Goal: Information Seeking & Learning: Learn about a topic

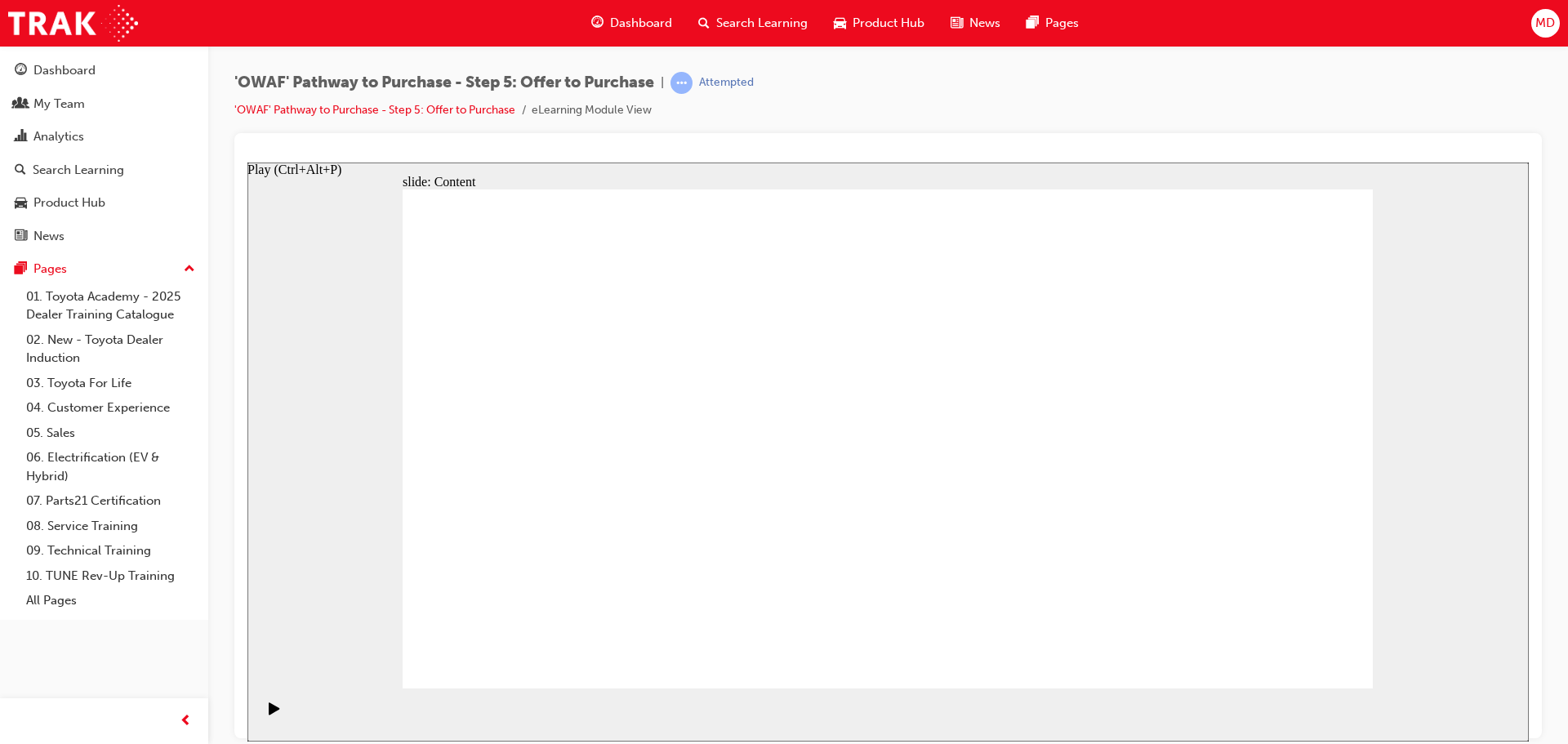
click at [269, 714] on icon "Play (Ctrl+Alt+P)" at bounding box center [274, 708] width 11 height 12
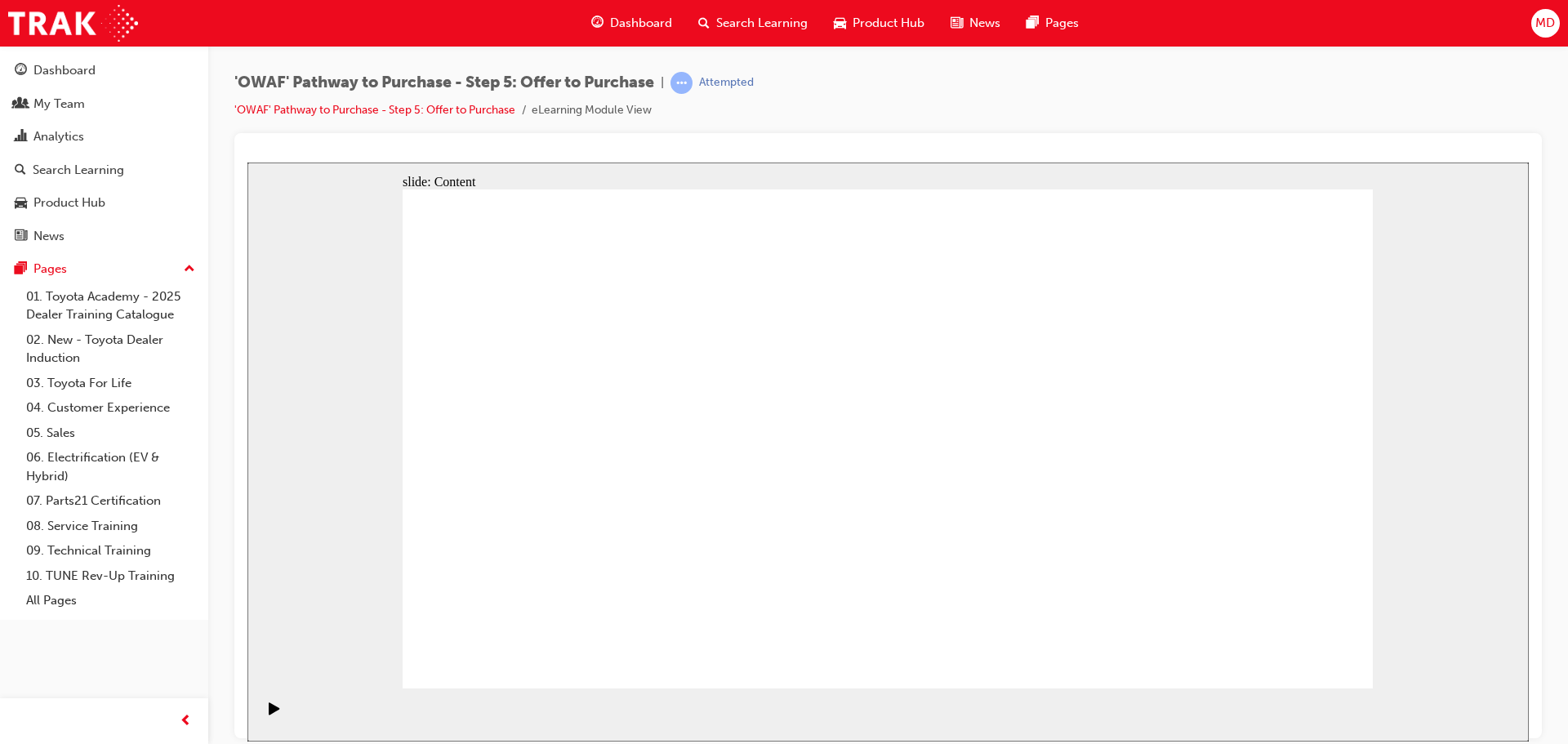
click at [269, 714] on icon "Play (Ctrl+Alt+P)" at bounding box center [274, 708] width 11 height 12
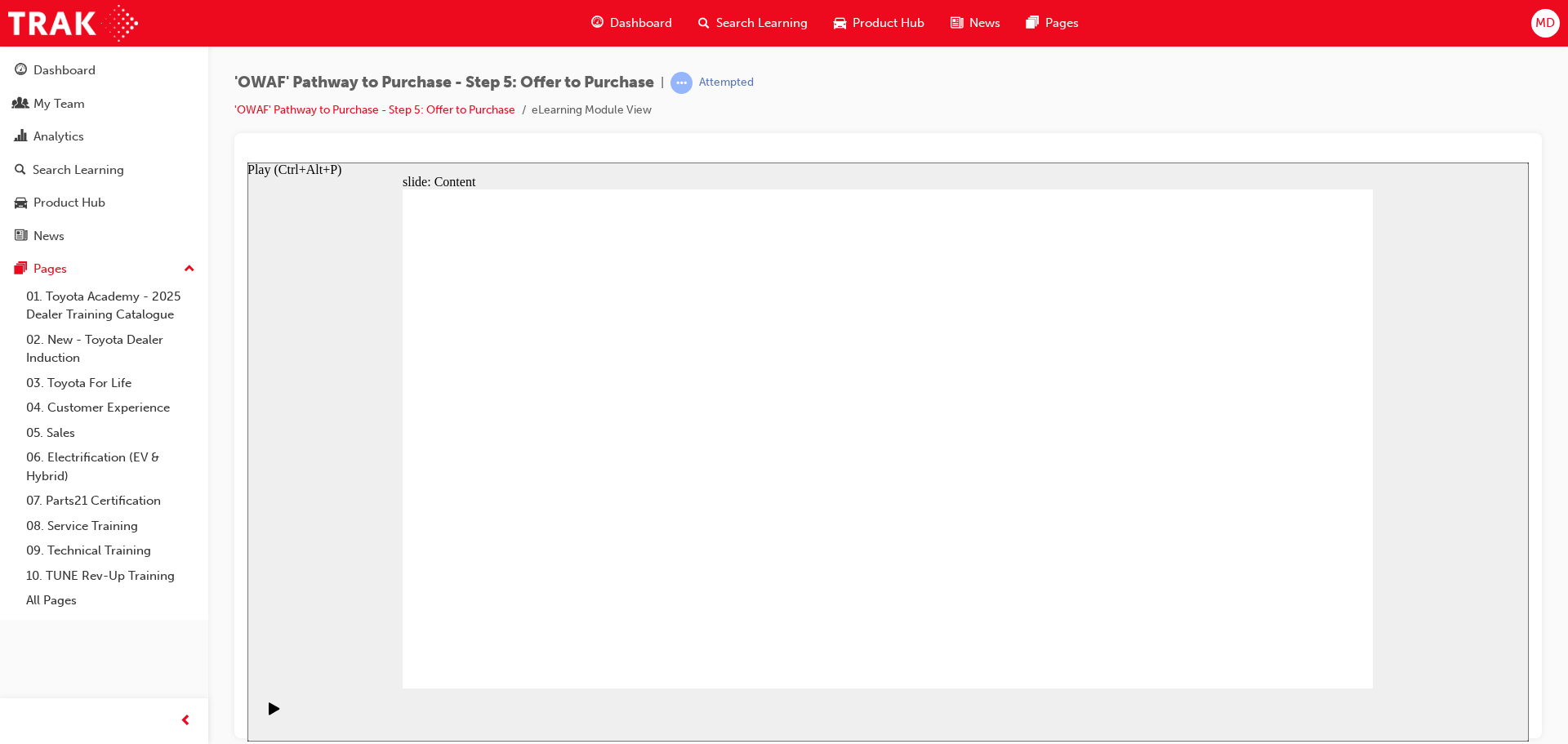
click at [269, 713] on icon "Play (Ctrl+Alt+P)" at bounding box center [274, 708] width 11 height 12
drag, startPoint x: 590, startPoint y: 391, endPoint x: 671, endPoint y: 355, distance: 88.6
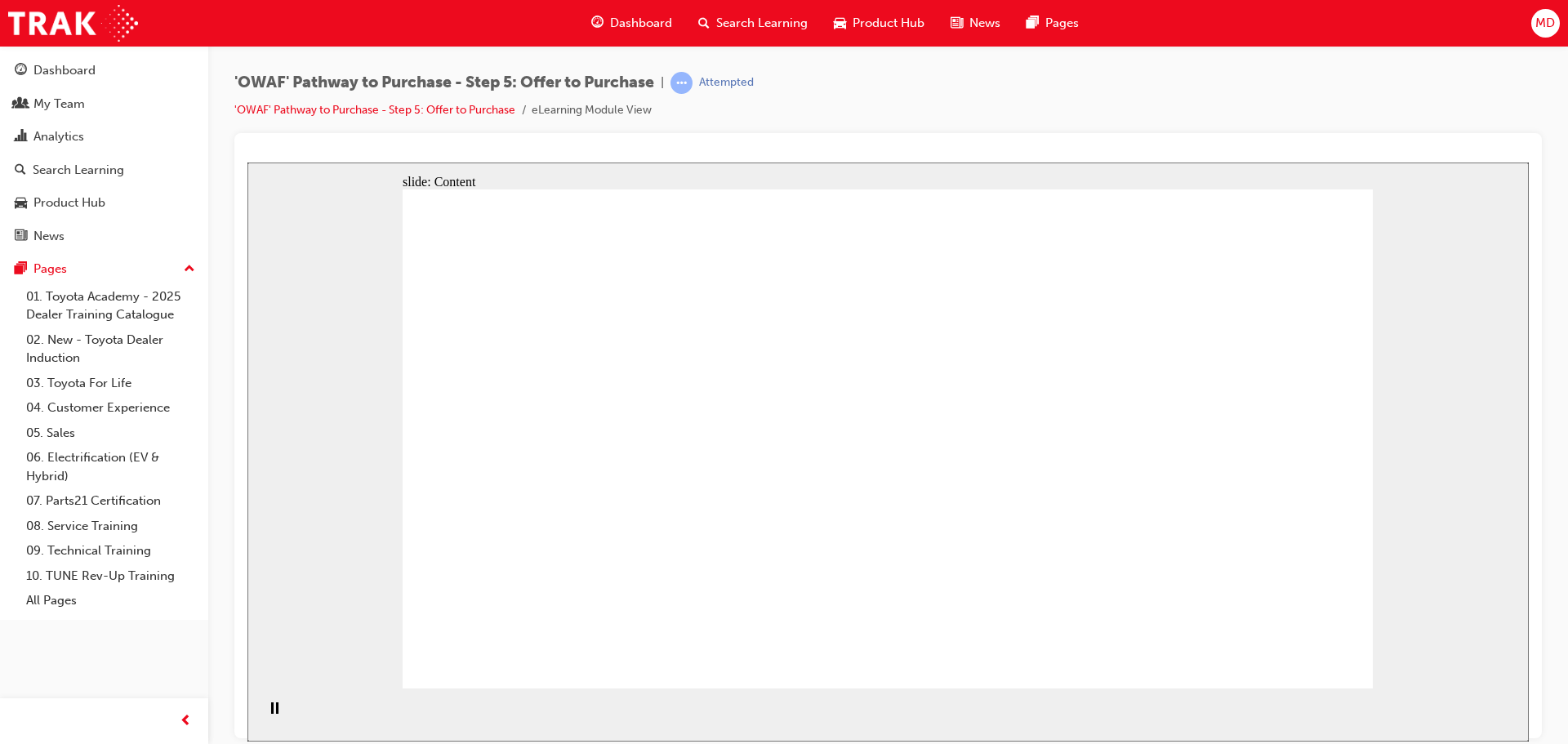
drag, startPoint x: 634, startPoint y: 318, endPoint x: 558, endPoint y: 325, distance: 76.3
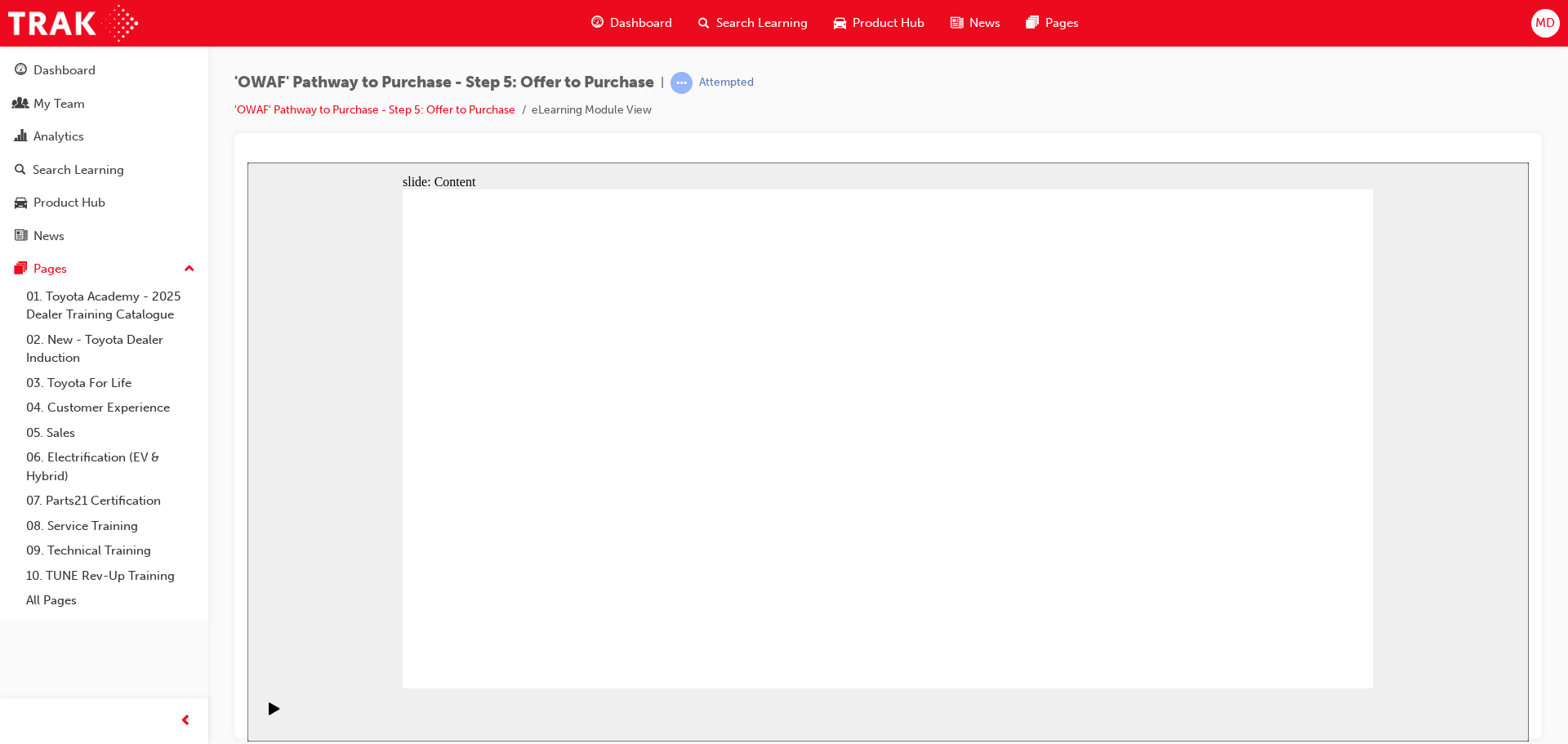
drag, startPoint x: 1157, startPoint y: 437, endPoint x: 1152, endPoint y: 484, distance: 47.3
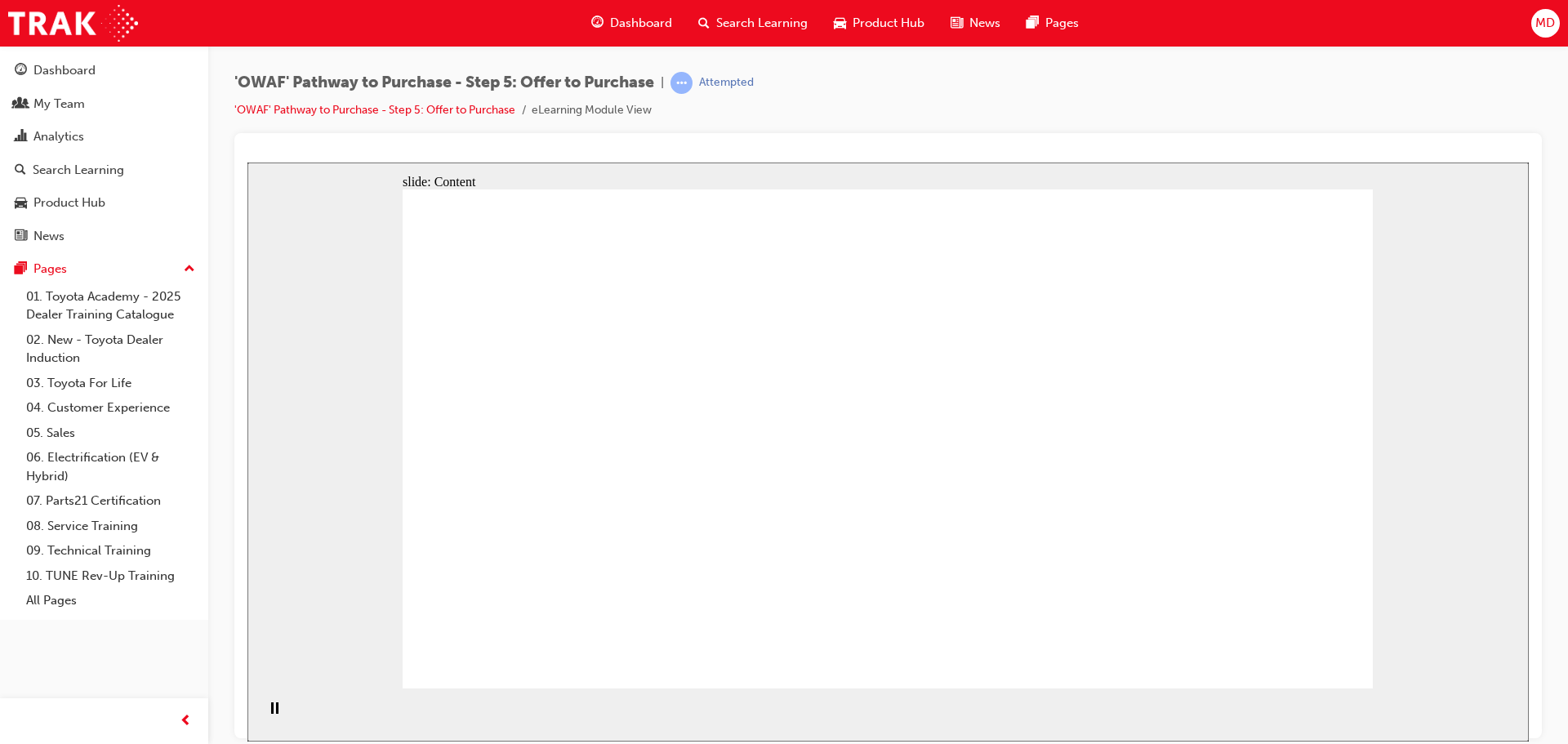
drag, startPoint x: 889, startPoint y: 316, endPoint x: 936, endPoint y: 275, distance: 62.4
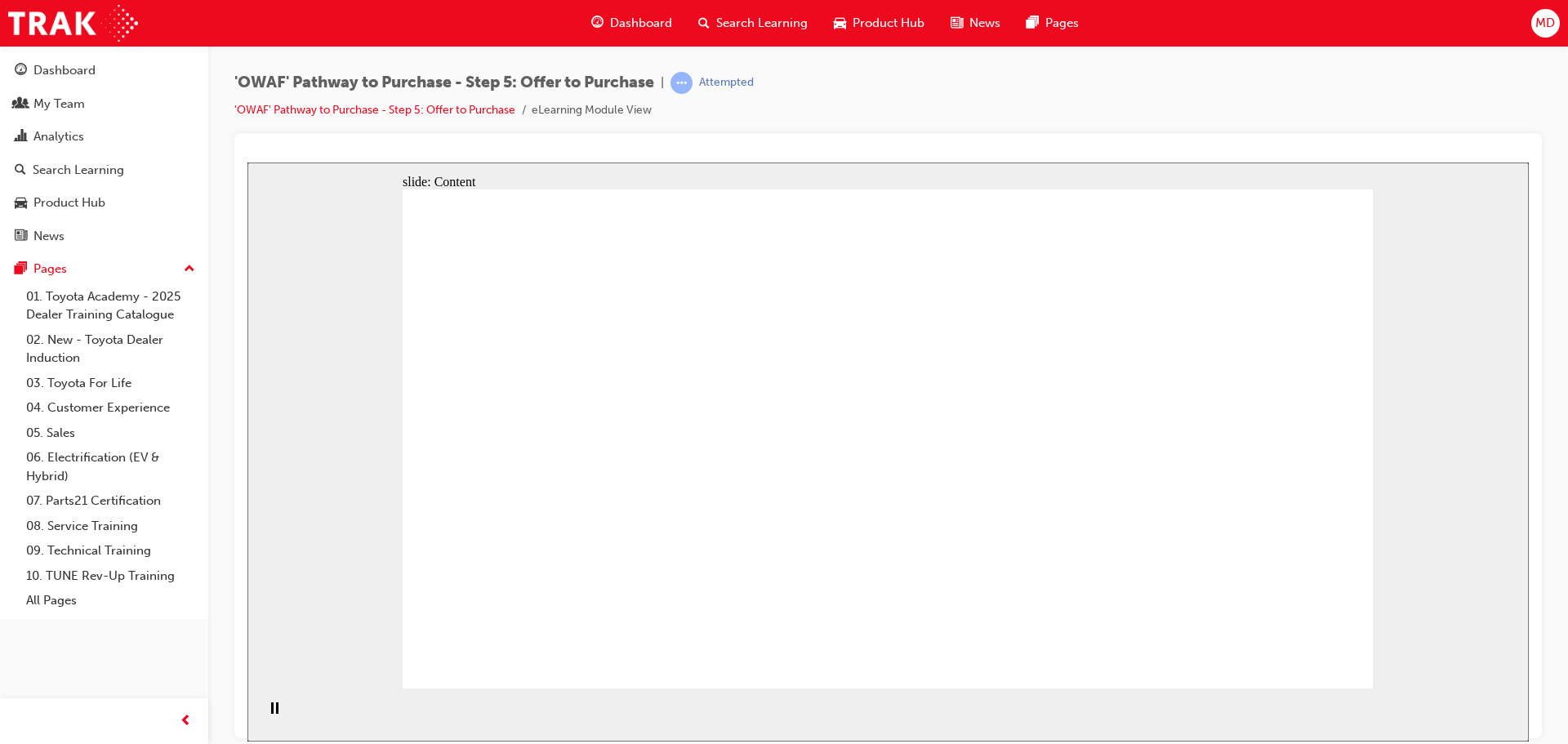
drag, startPoint x: 1010, startPoint y: 254, endPoint x: 1240, endPoint y: 291, distance: 233.0
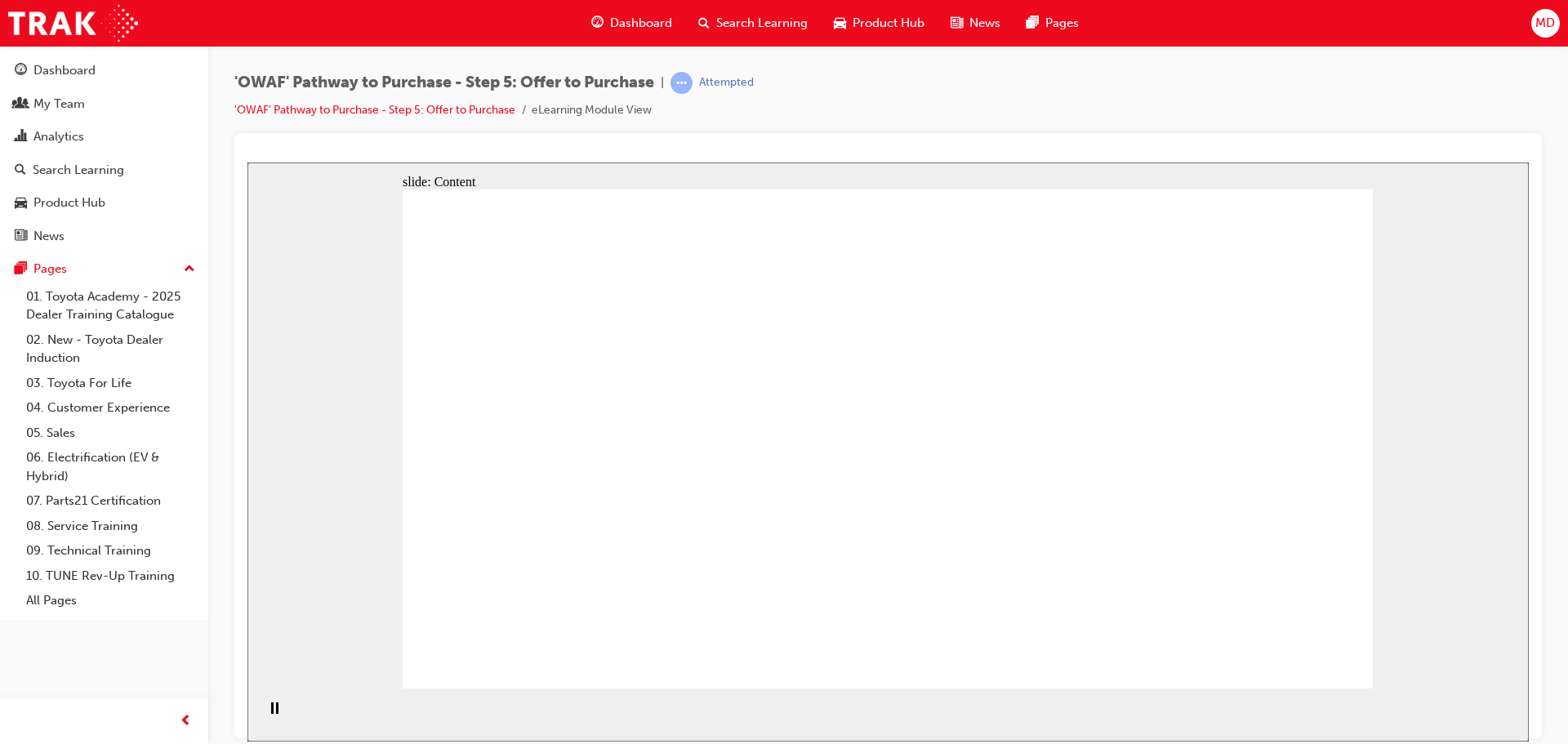
drag, startPoint x: 803, startPoint y: 468, endPoint x: 803, endPoint y: 490, distance: 22.0
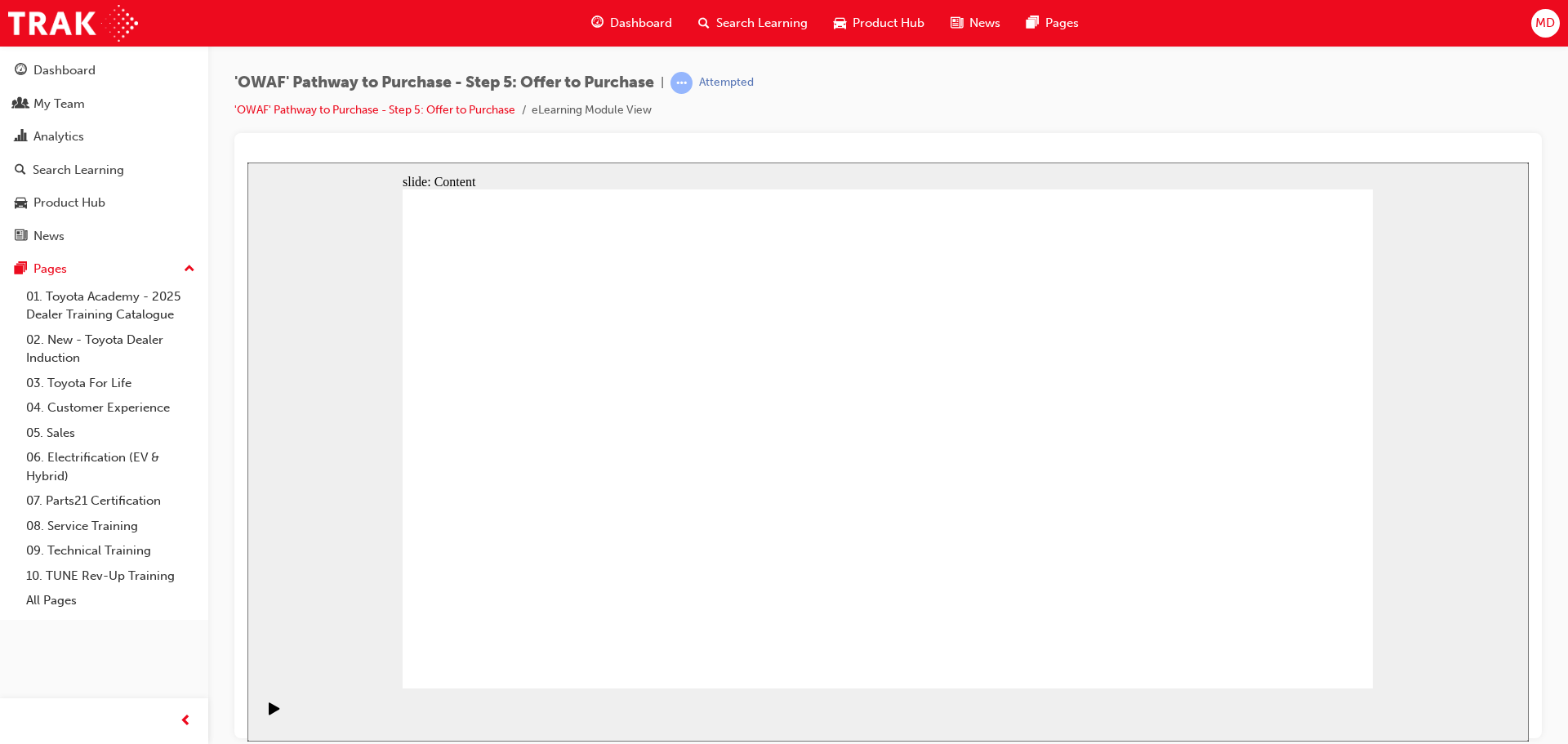
drag, startPoint x: 1310, startPoint y: 639, endPoint x: 1312, endPoint y: 651, distance: 12.2
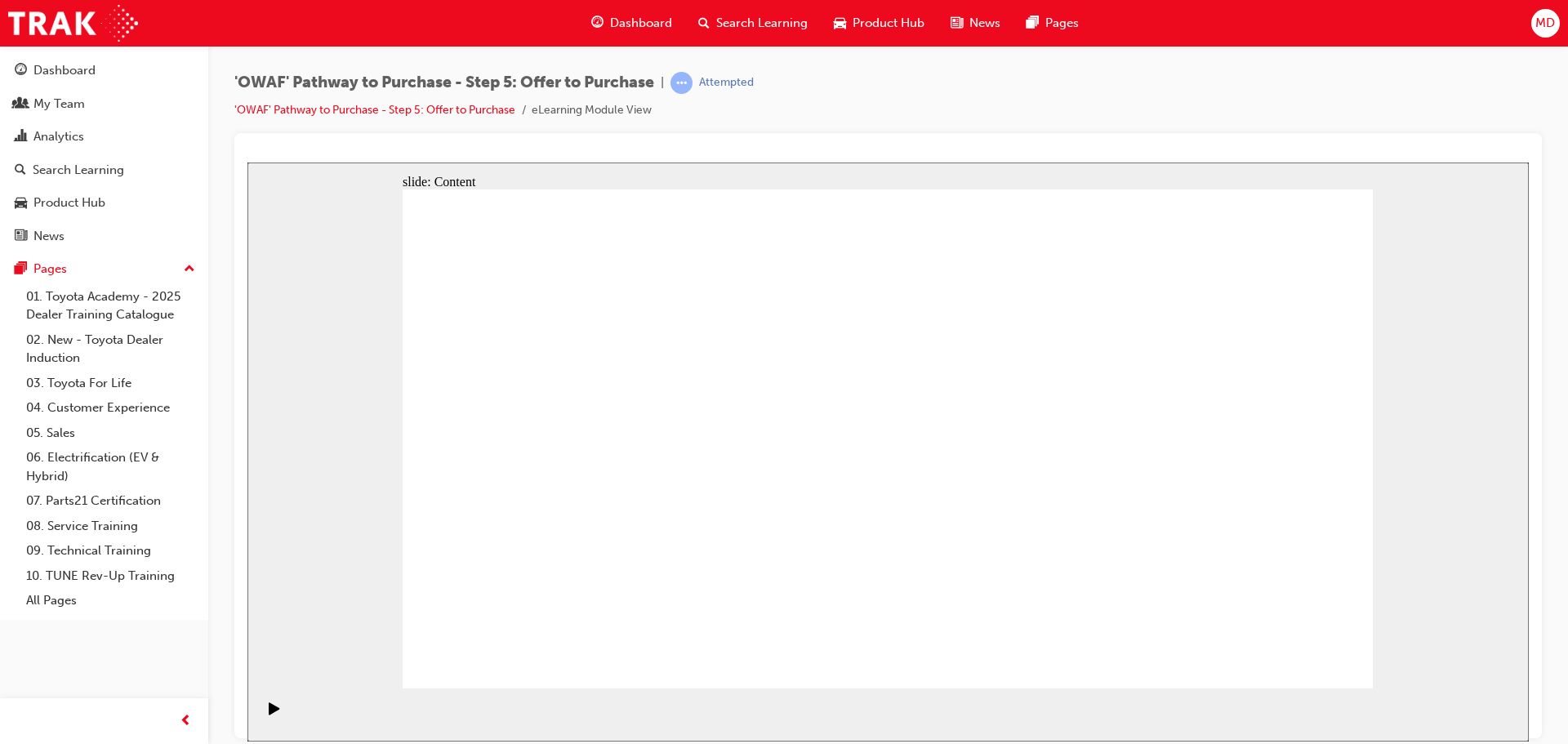
drag, startPoint x: 1316, startPoint y: 639, endPoint x: 1301, endPoint y: 650, distance: 18.6
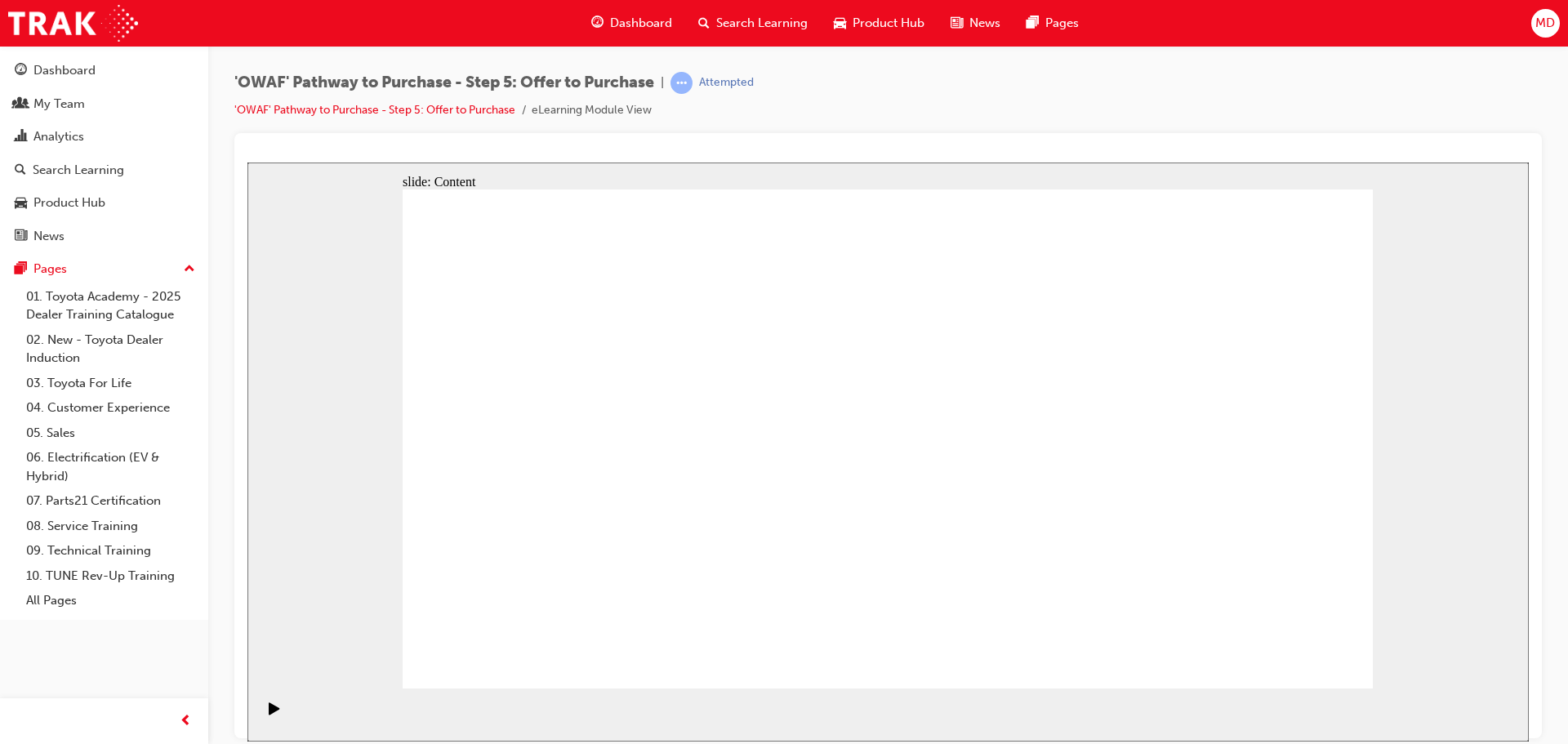
click at [261, 708] on div "Play (Ctrl+Alt+P)" at bounding box center [274, 715] width 27 height 27
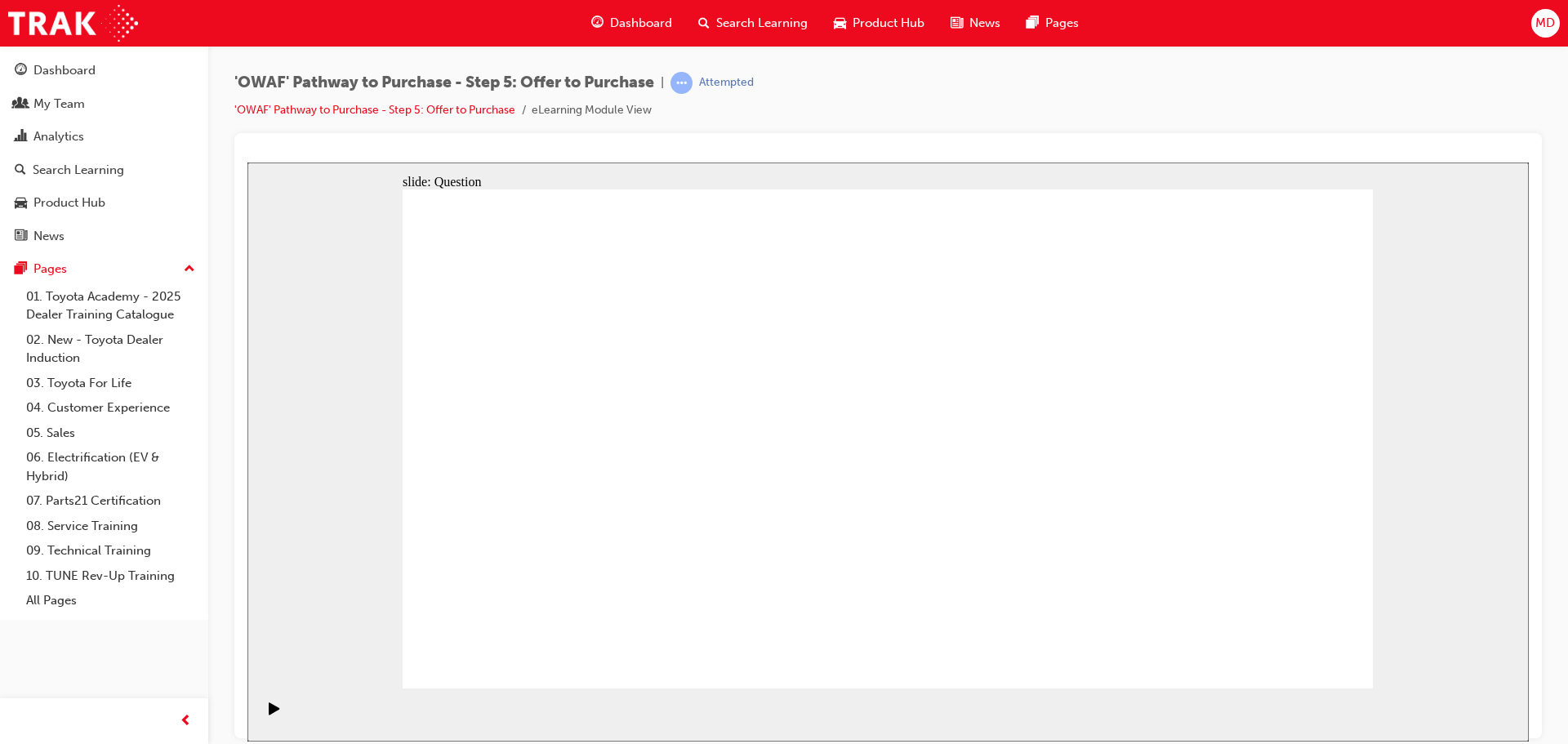
radio input "true"
drag, startPoint x: 534, startPoint y: 400, endPoint x: 994, endPoint y: 524, distance: 476.4
drag, startPoint x: 1254, startPoint y: 406, endPoint x: 606, endPoint y: 535, distance: 660.7
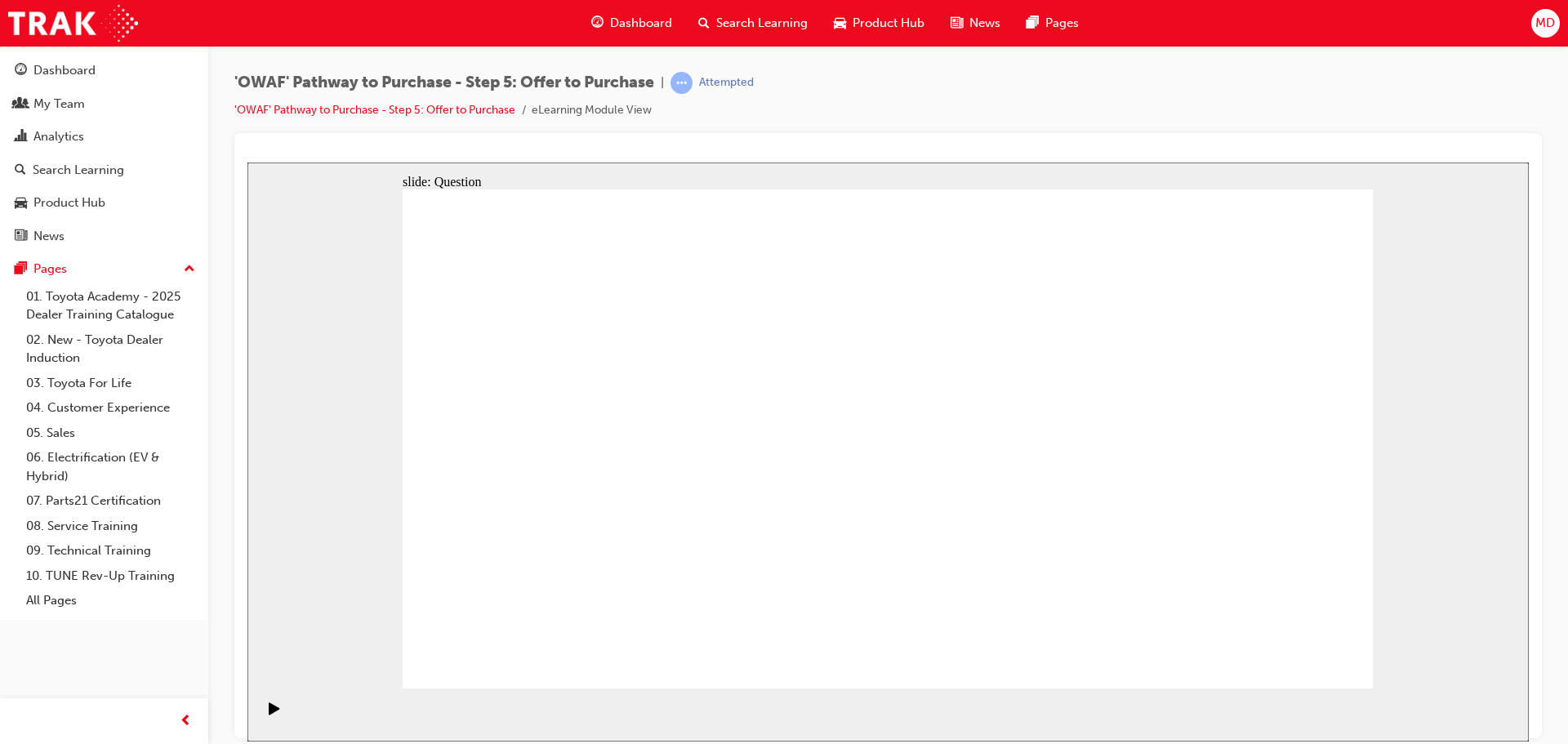
drag, startPoint x: 1105, startPoint y: 417, endPoint x: 824, endPoint y: 544, distance: 308.4
drag, startPoint x: 1004, startPoint y: 537, endPoint x: 1197, endPoint y: 556, distance: 193.9
drag, startPoint x: 1199, startPoint y: 550, endPoint x: 1029, endPoint y: 551, distance: 170.0
drag, startPoint x: 818, startPoint y: 404, endPoint x: 1204, endPoint y: 539, distance: 408.9
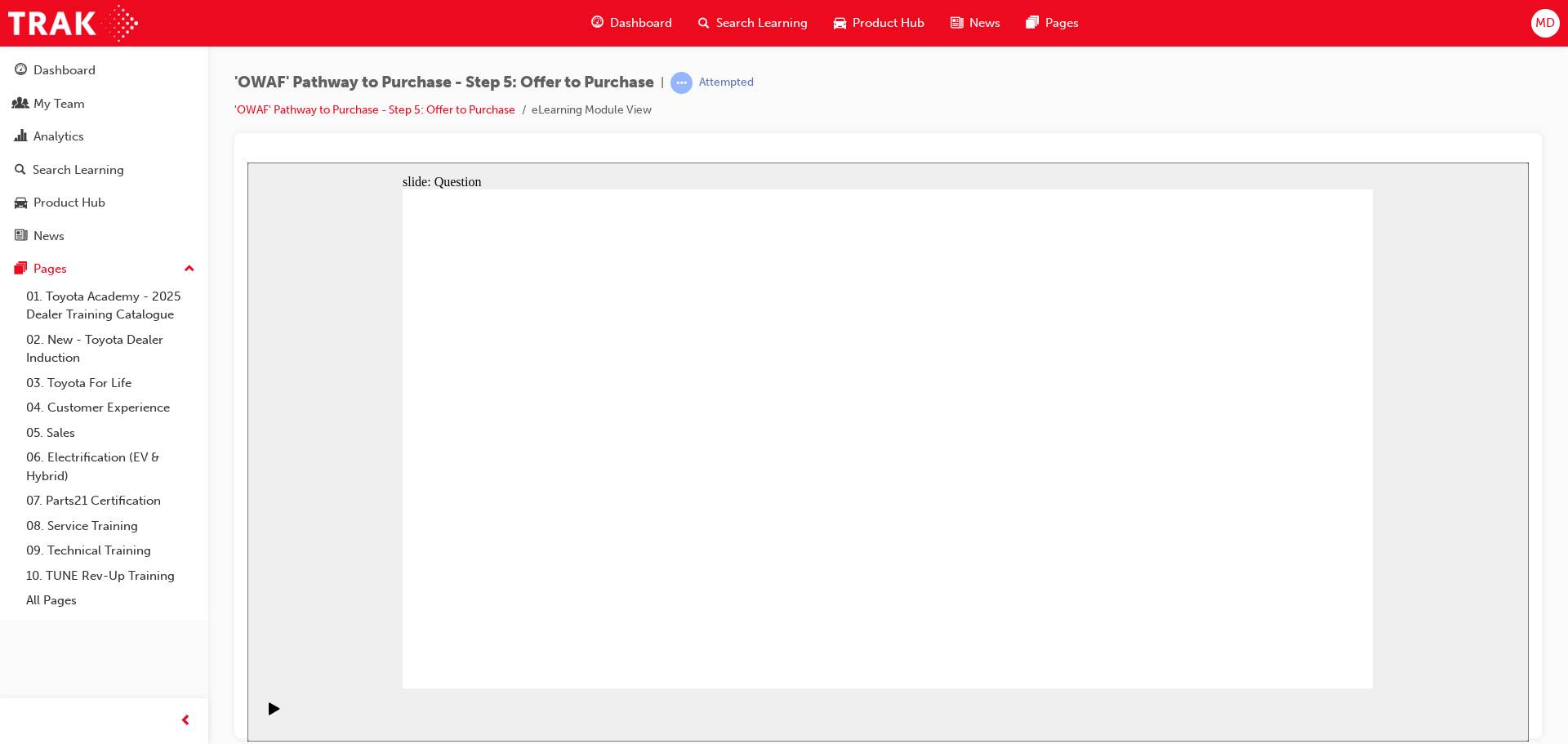
drag, startPoint x: 1260, startPoint y: 404, endPoint x: 863, endPoint y: 442, distance: 398.8
drag, startPoint x: 1202, startPoint y: 484, endPoint x: 791, endPoint y: 518, distance: 412.4
drag, startPoint x: 1255, startPoint y: 557, endPoint x: 578, endPoint y: 393, distance: 696.6
drag, startPoint x: 1100, startPoint y: 482, endPoint x: 870, endPoint y: 583, distance: 251.2
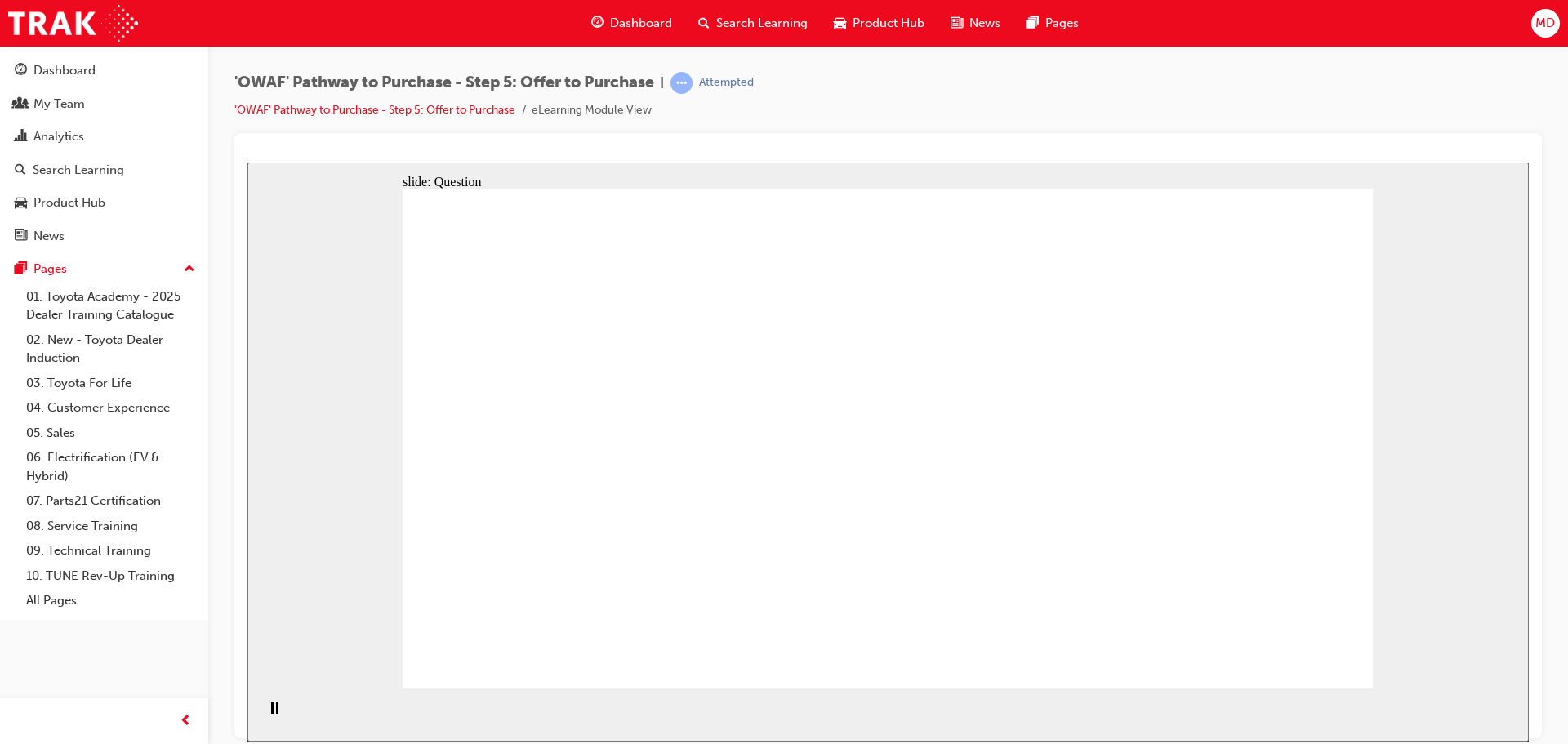
drag, startPoint x: 1078, startPoint y: 550, endPoint x: 596, endPoint y: 447, distance: 492.9
drag, startPoint x: 1046, startPoint y: 437, endPoint x: 580, endPoint y: 533, distance: 475.8
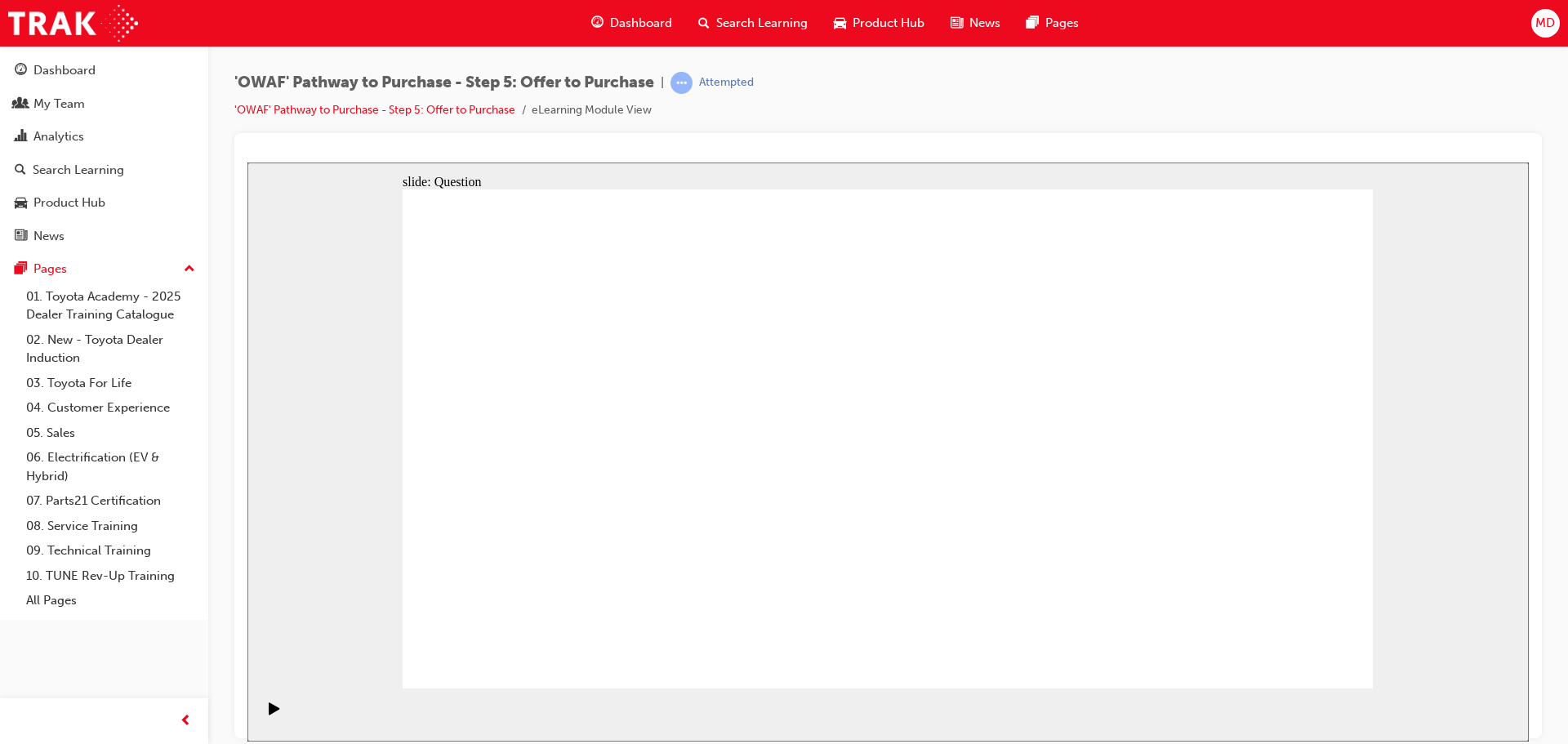
checkbox input "true"
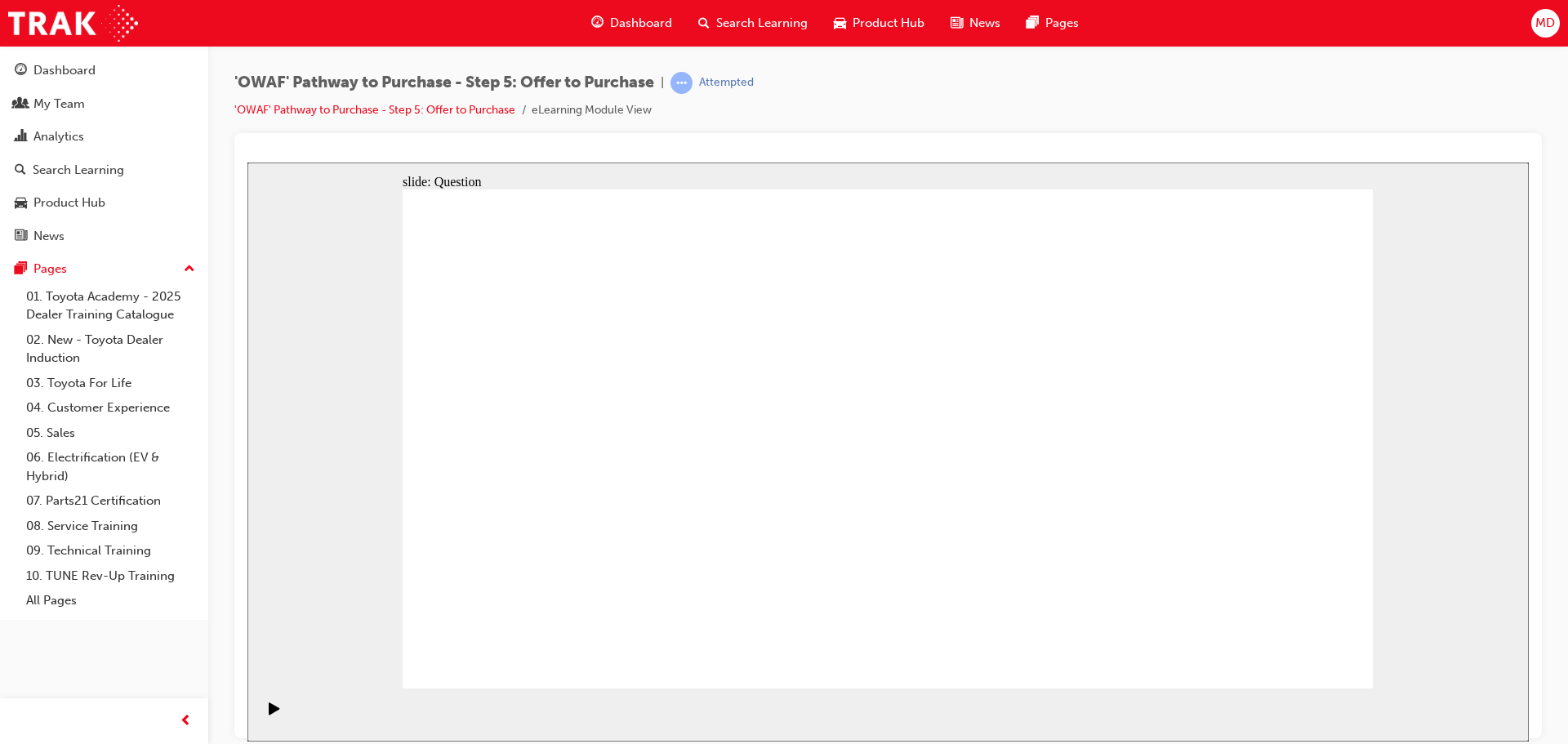
checkbox input "false"
radio input "true"
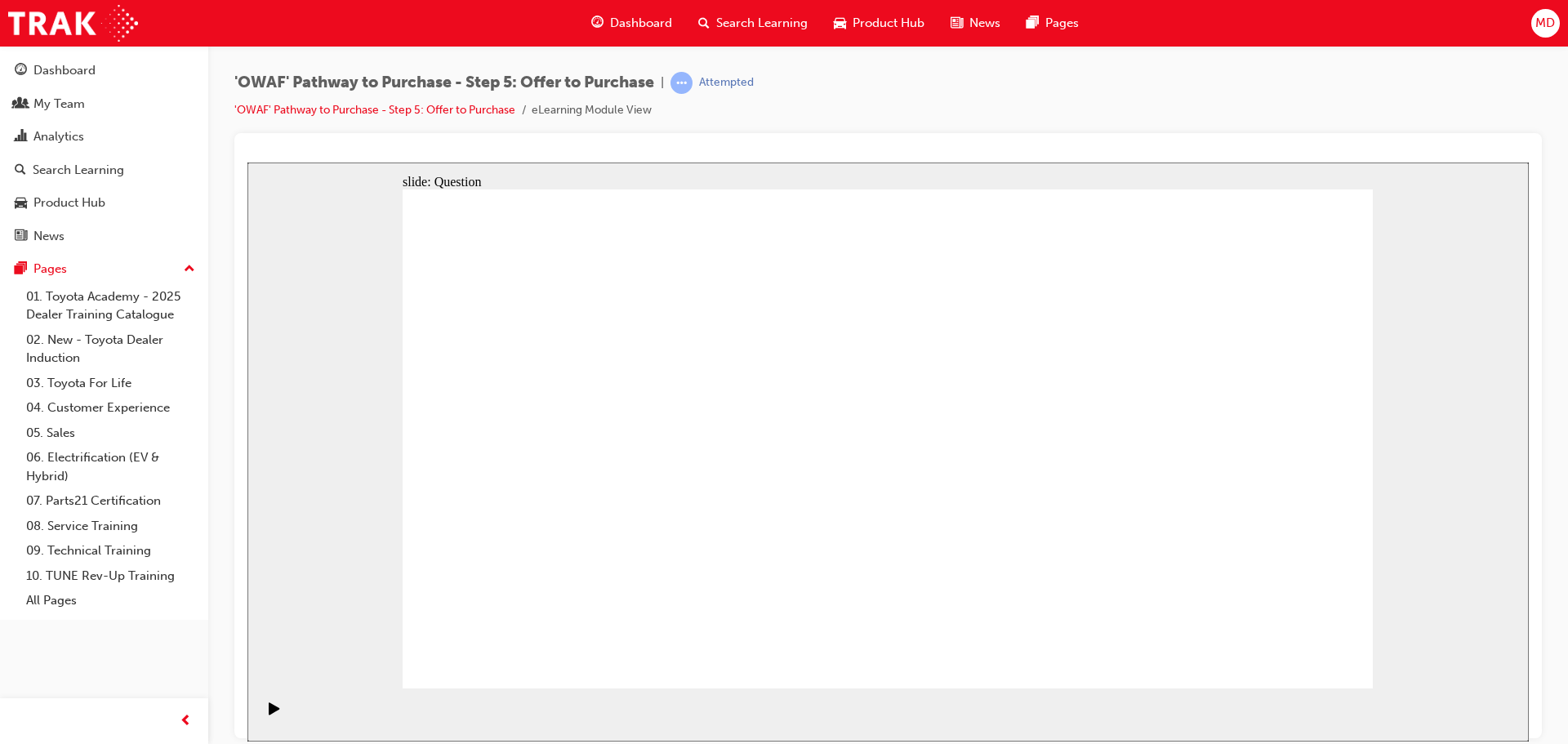
drag, startPoint x: 718, startPoint y: 548, endPoint x: 727, endPoint y: 582, distance: 35.2
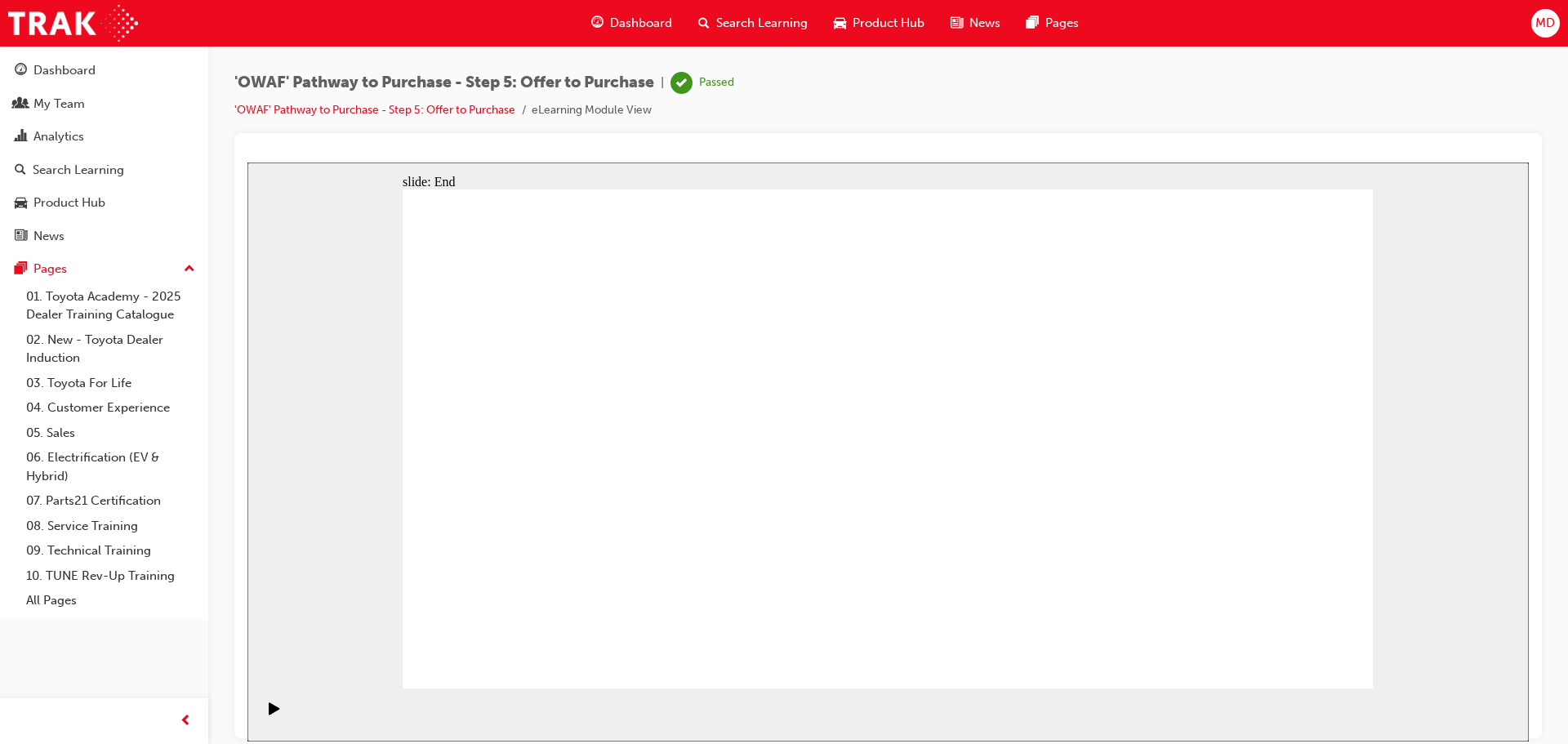
click at [749, 24] on span "Search Learning" at bounding box center [763, 23] width 92 height 19
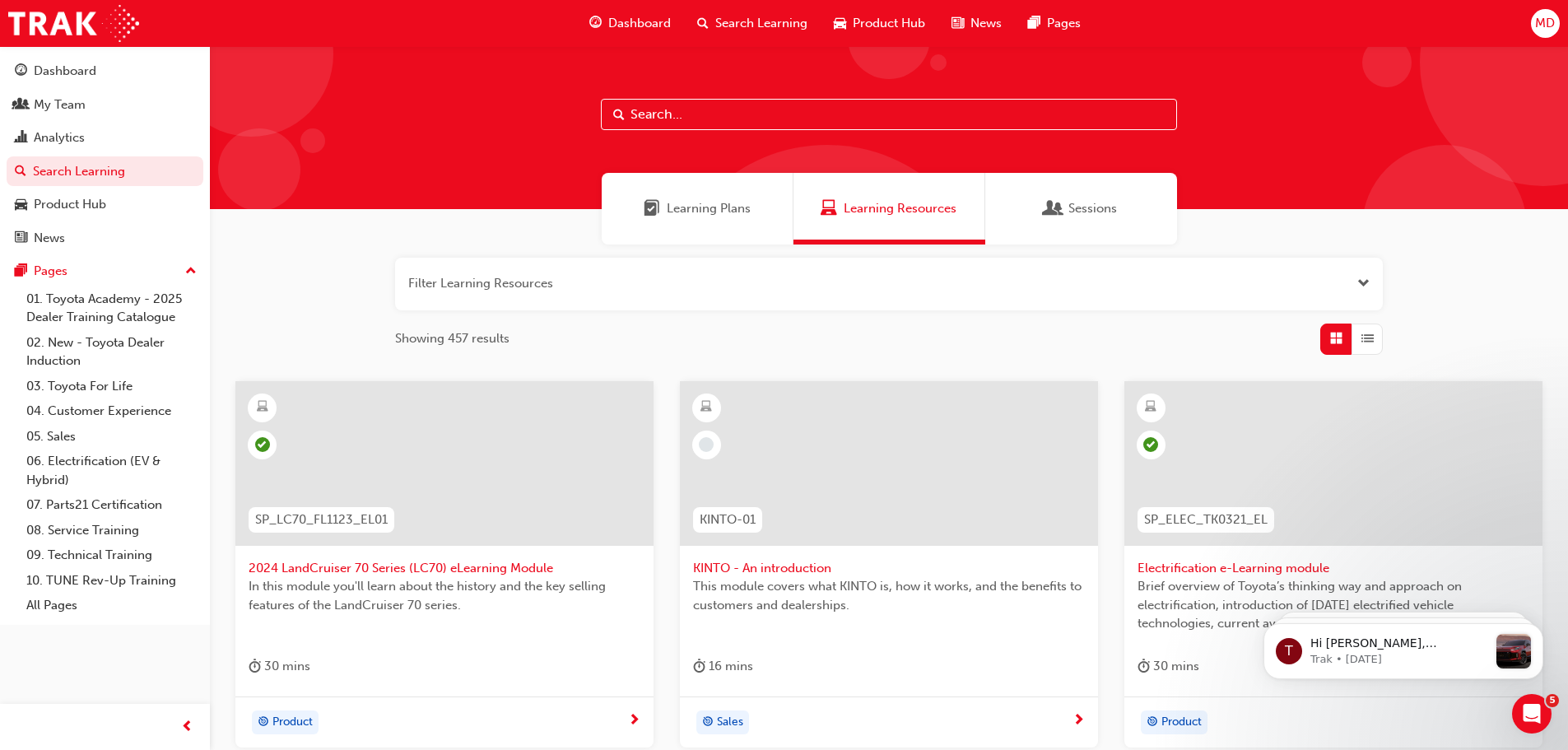
click at [689, 125] on input "text" at bounding box center [889, 114] width 576 height 31
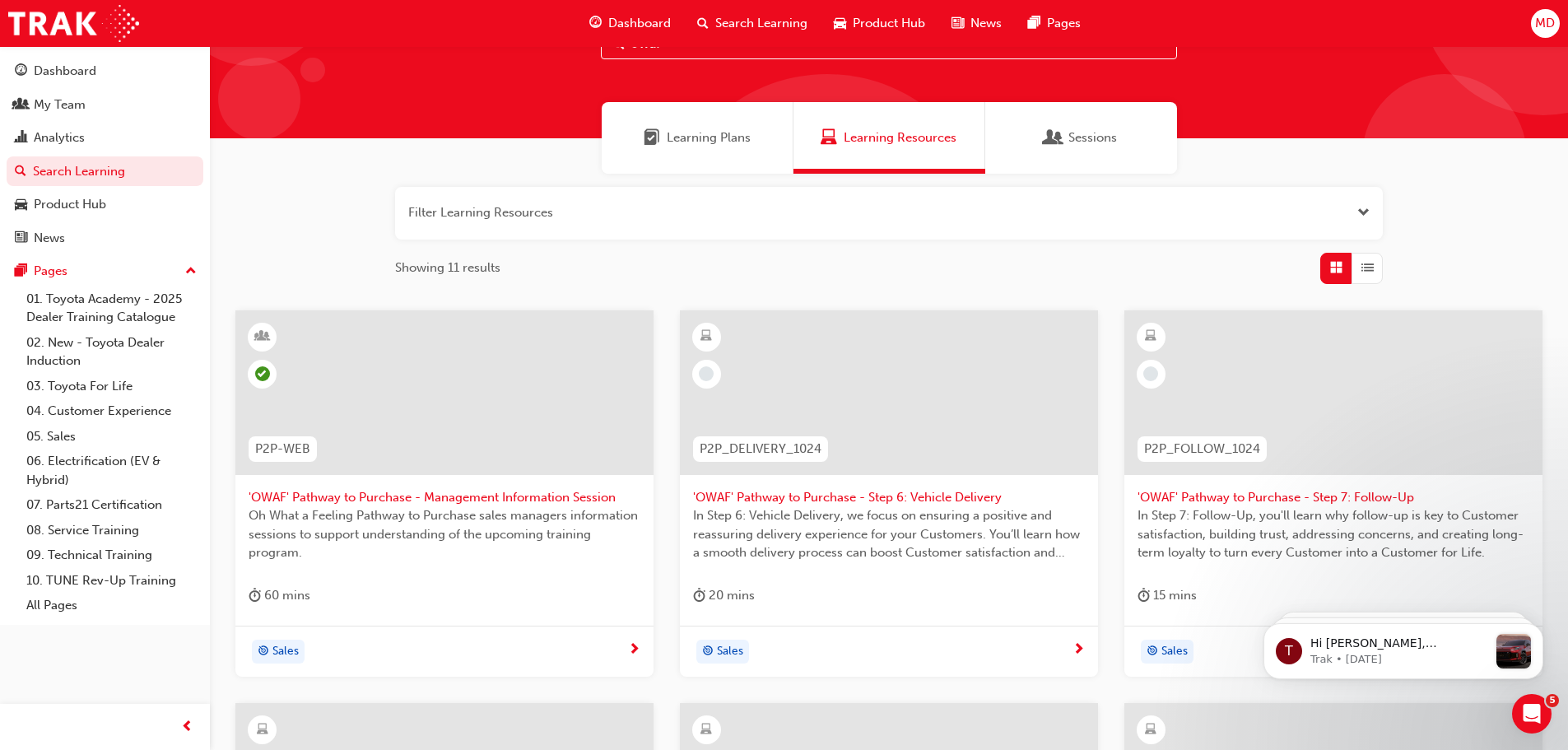
scroll to position [165, 0]
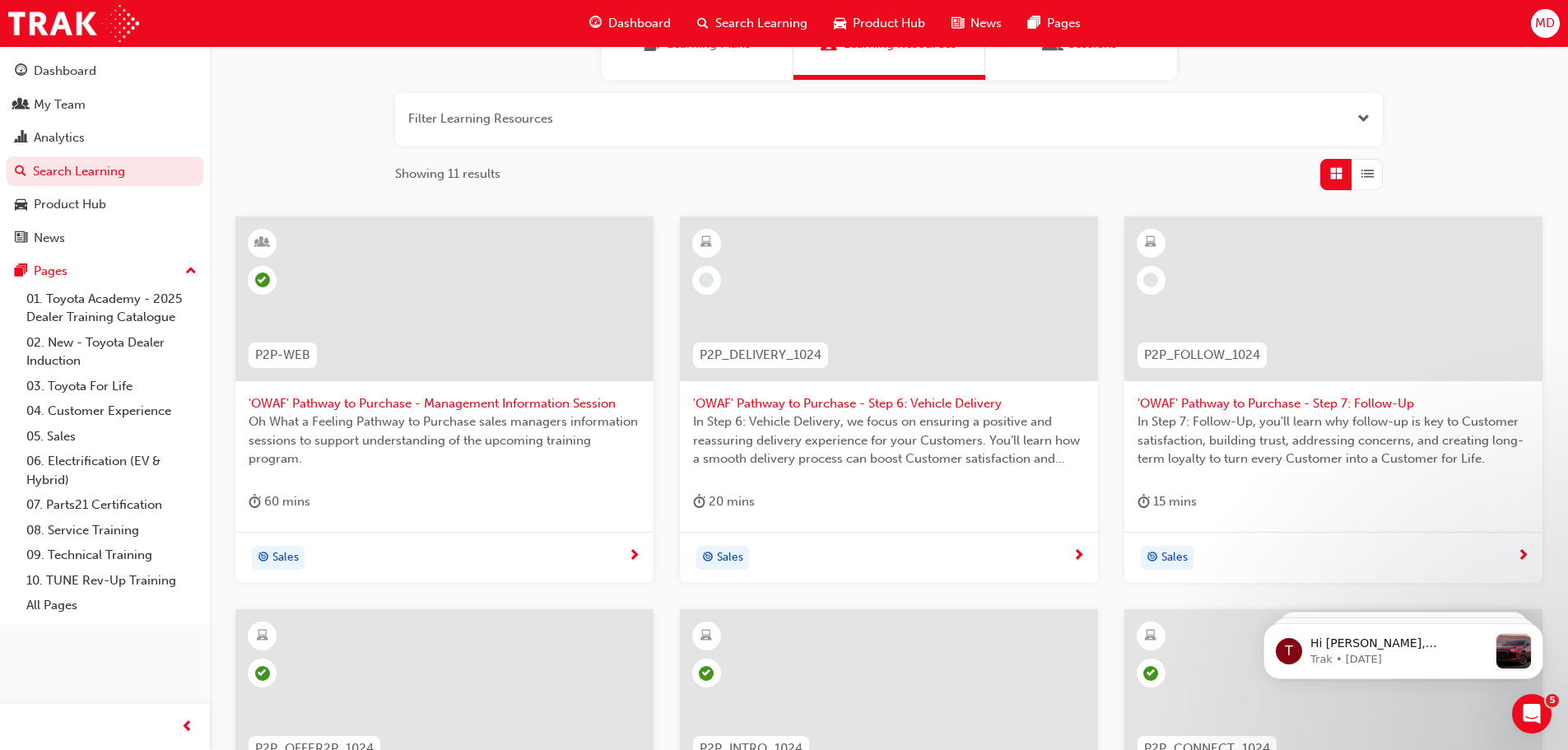
type input "owaf"
click at [844, 399] on span "'OWAF' Pathway to Purchase - Step 6: Vehicle Delivery" at bounding box center [889, 404] width 392 height 19
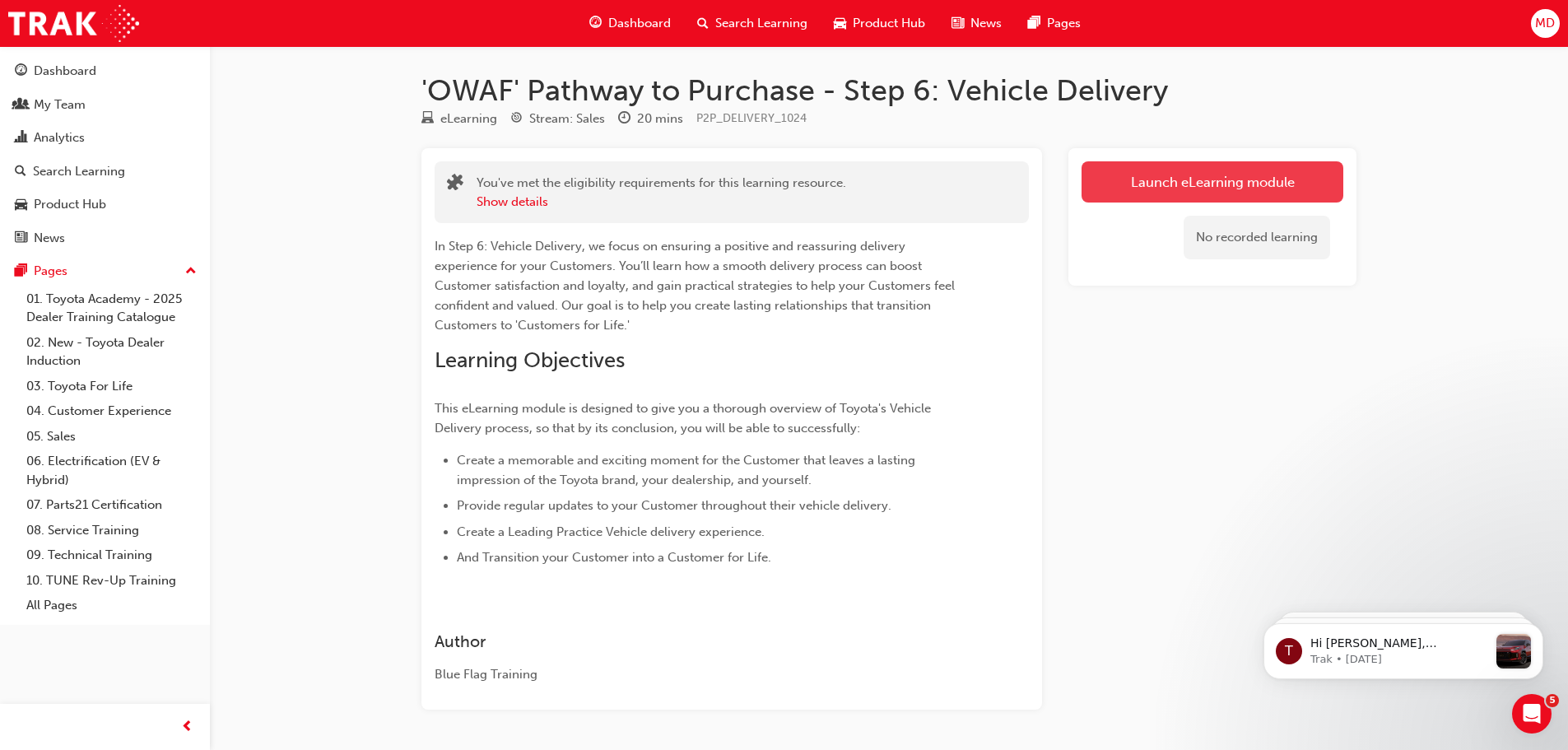
click at [1228, 174] on link "Launch eLearning module" at bounding box center [1212, 182] width 262 height 41
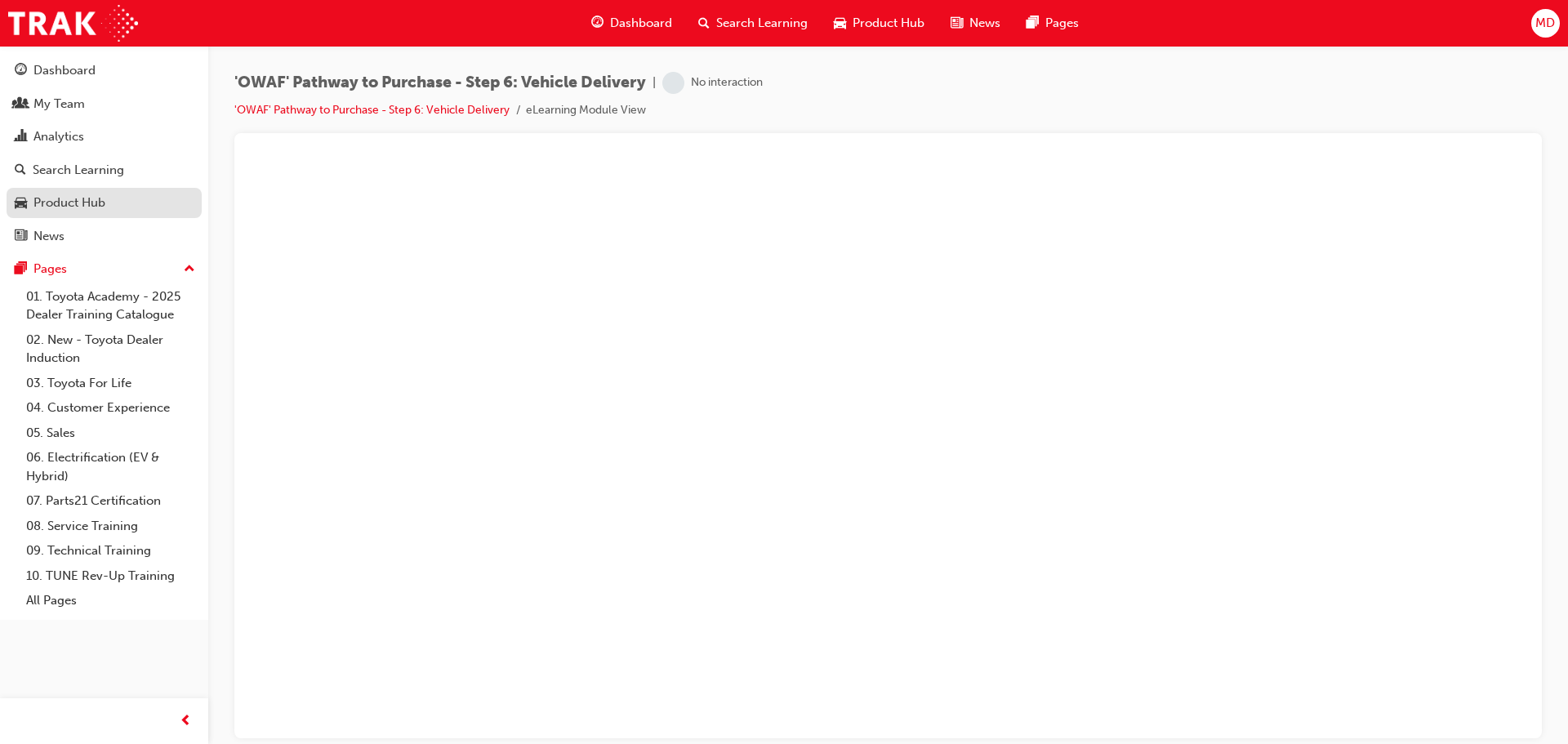
click at [56, 211] on div "Product Hub" at bounding box center [69, 202] width 72 height 19
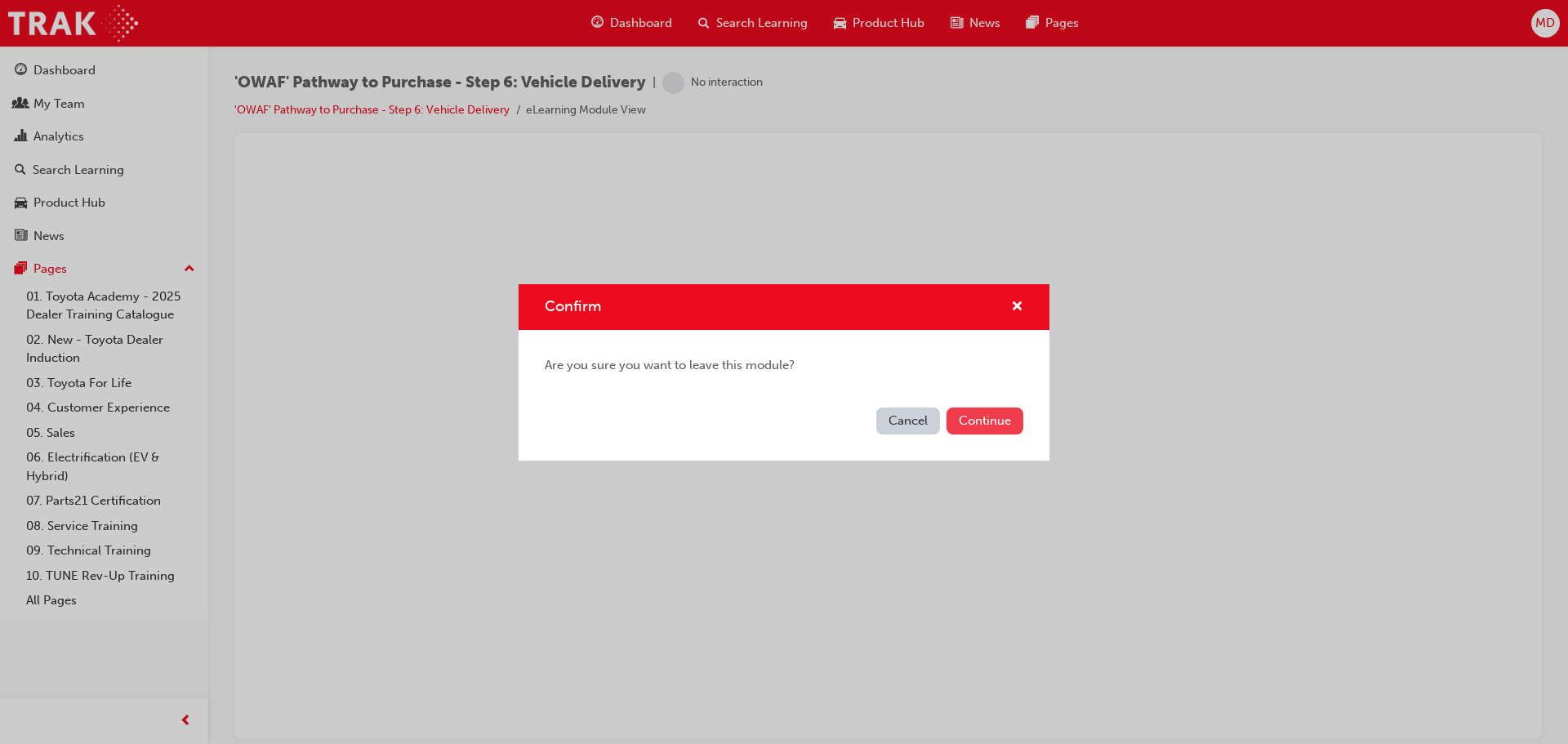
click at [968, 421] on button "Continue" at bounding box center [985, 421] width 77 height 27
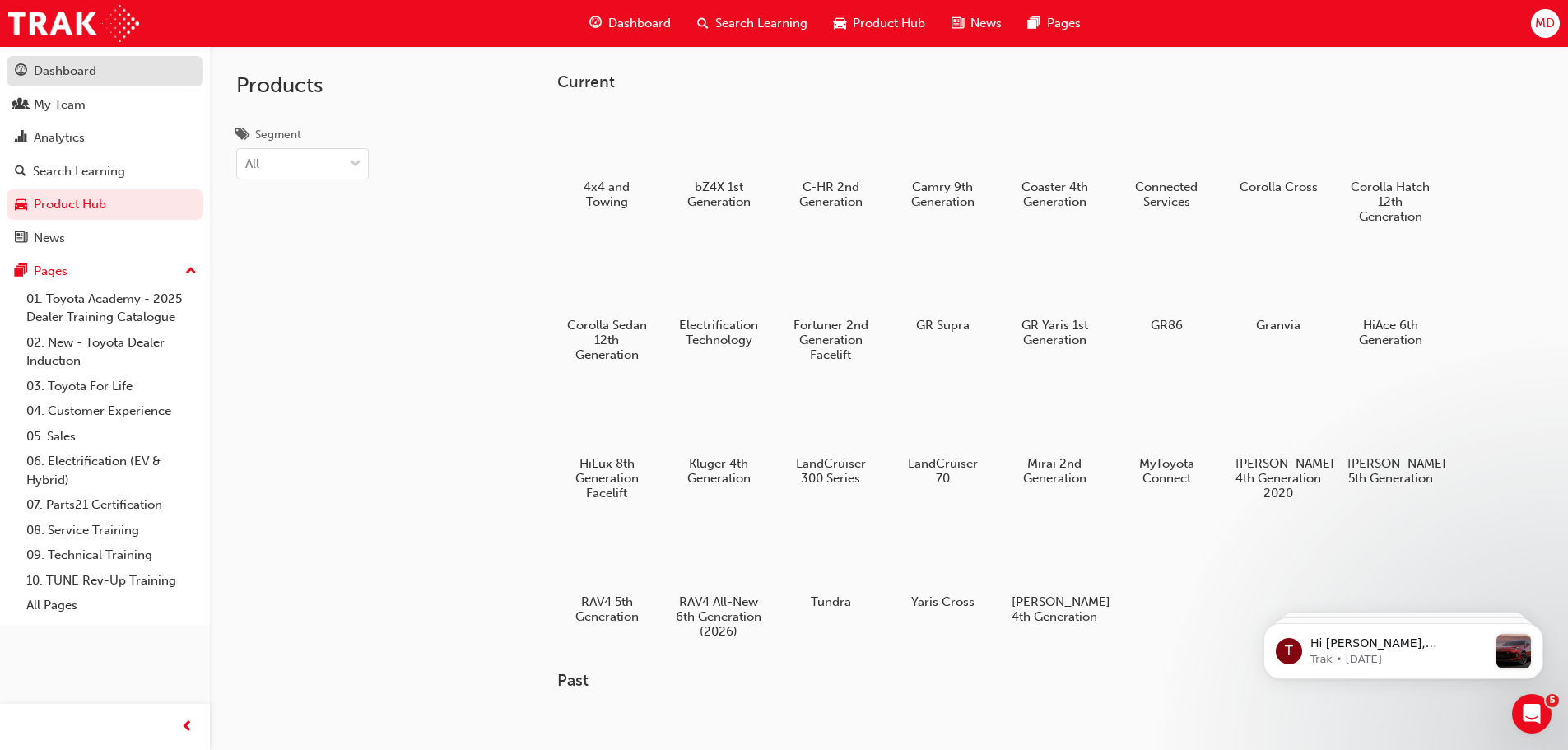
click at [70, 70] on div "Dashboard" at bounding box center [65, 70] width 62 height 19
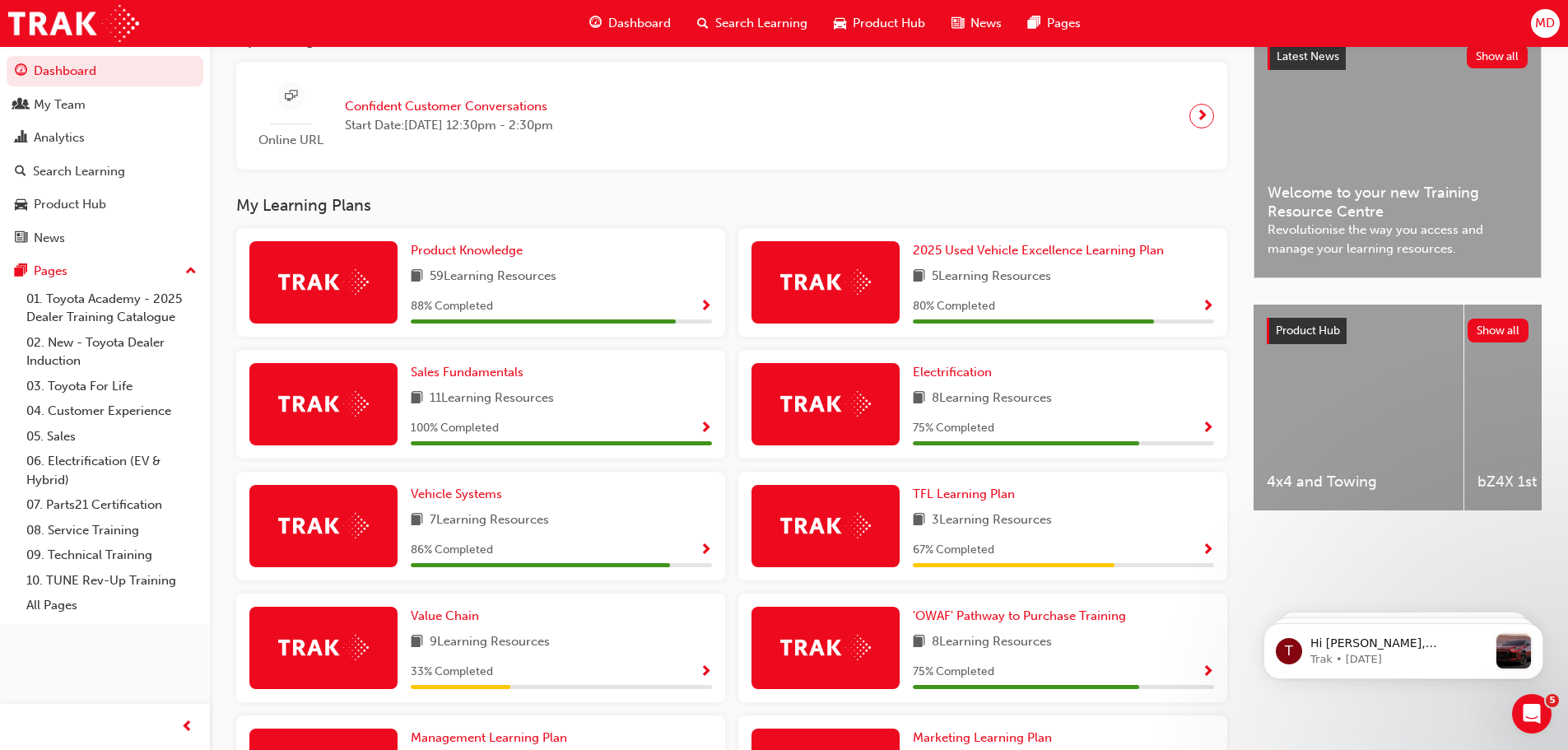
scroll to position [330, 0]
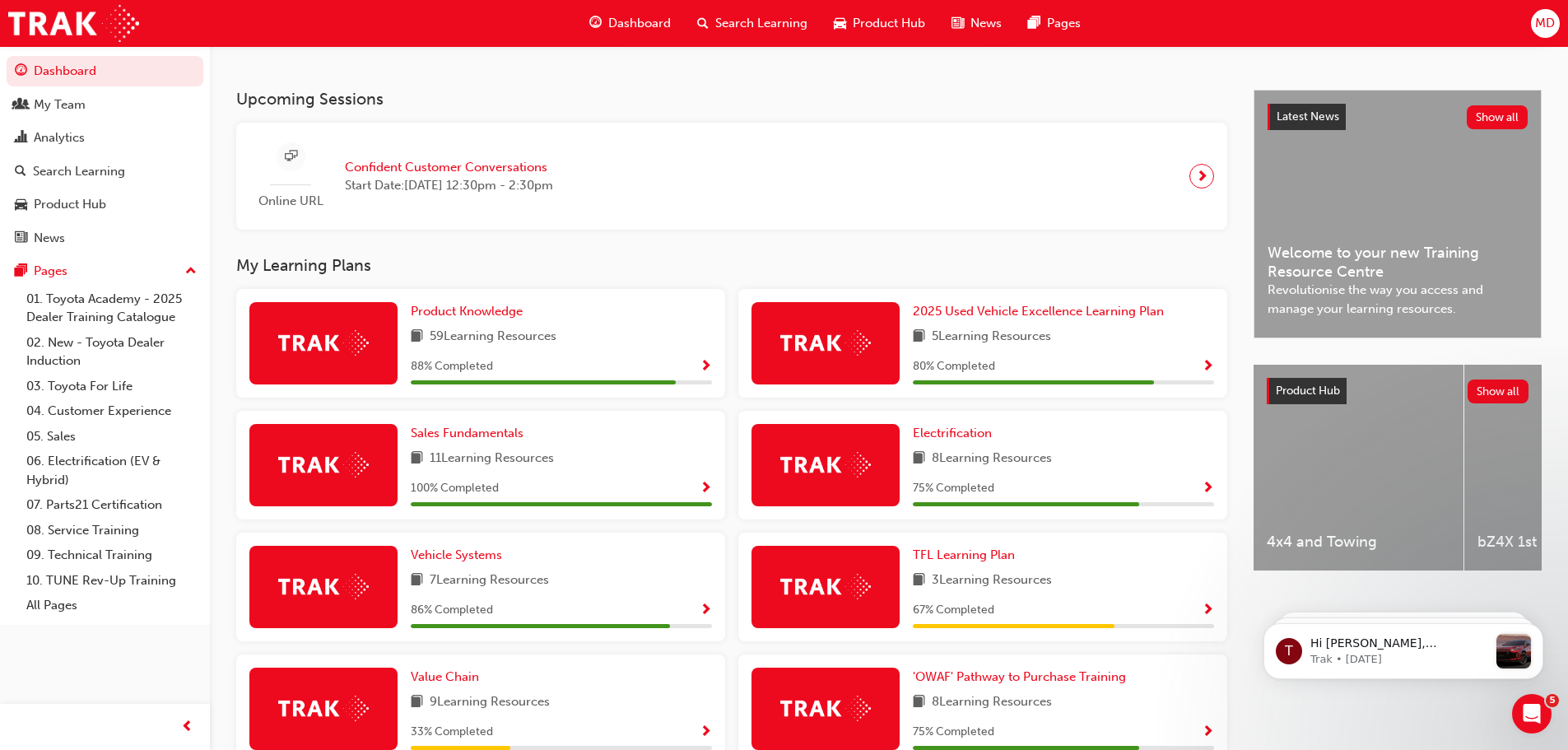
click at [1194, 361] on div "2025 Used Vehicle Excellence Learning Plan 5 Learning Resources 80 % Completed" at bounding box center [1063, 343] width 301 height 82
click at [1101, 315] on span "2025 Used Vehicle Excellence Learning Plan" at bounding box center [1038, 311] width 251 height 15
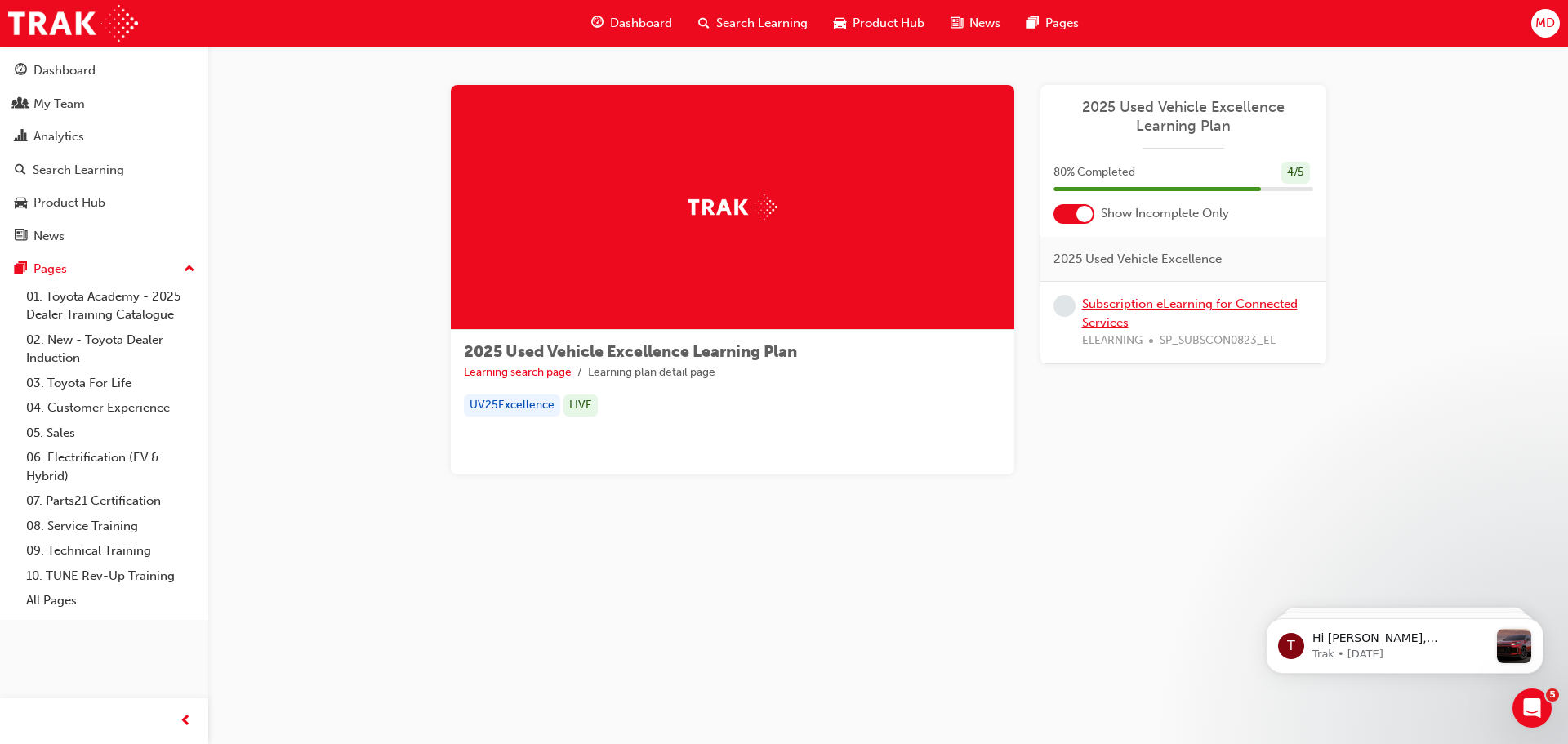
click at [1245, 304] on link "Subscription eLearning for Connected Services" at bounding box center [1191, 313] width 216 height 34
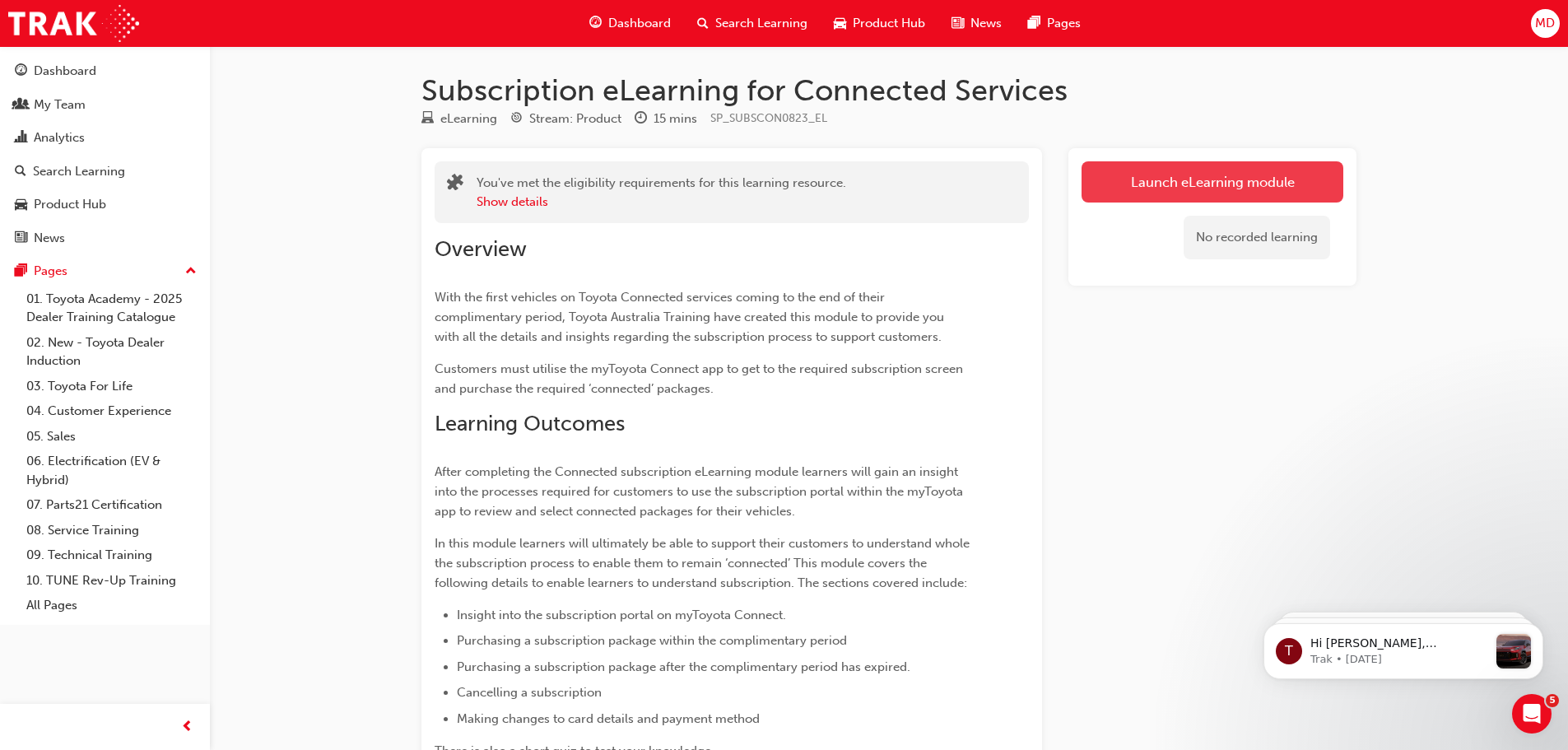
click at [1296, 187] on link "Launch eLearning module" at bounding box center [1212, 182] width 262 height 41
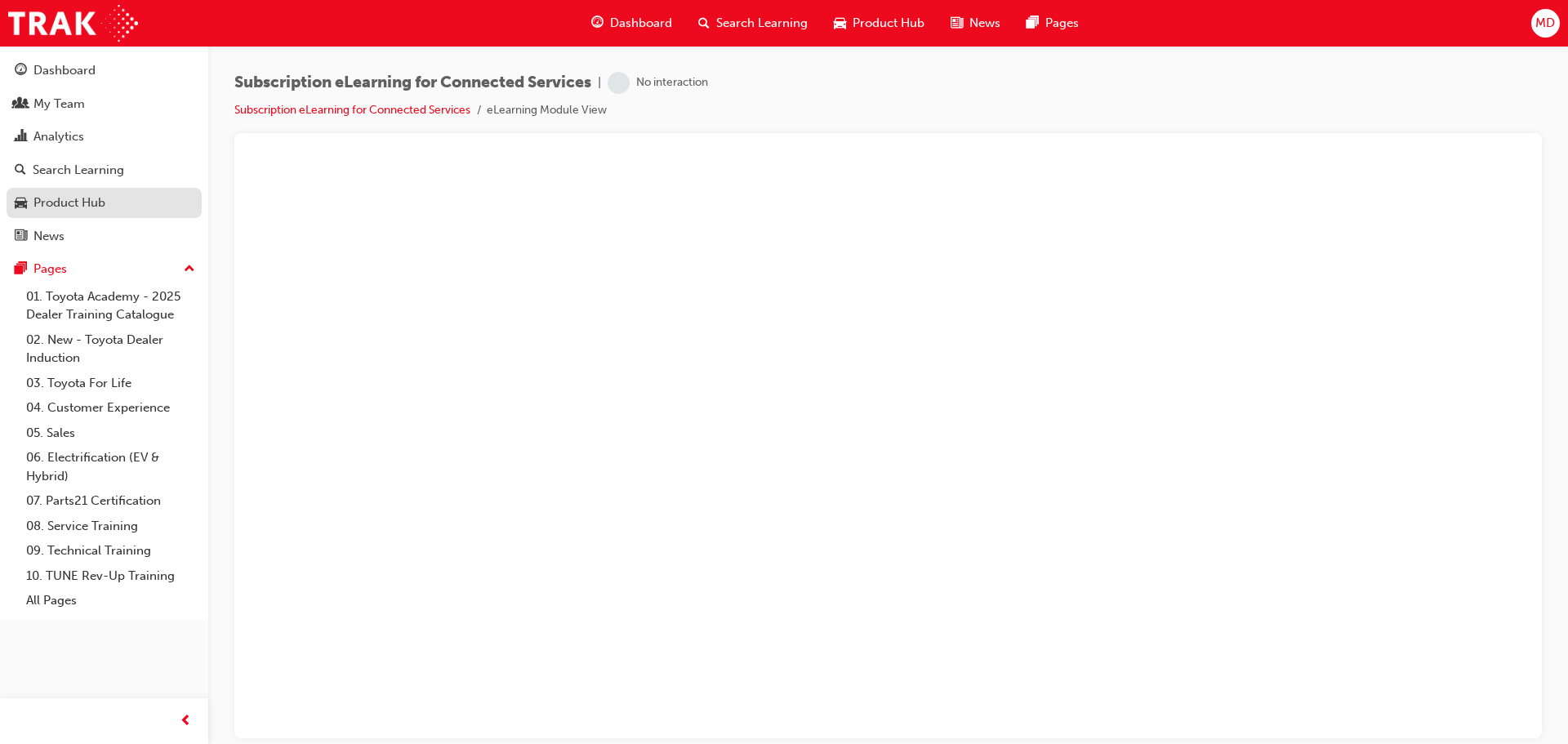
click at [62, 198] on div "Product Hub" at bounding box center [69, 202] width 72 height 19
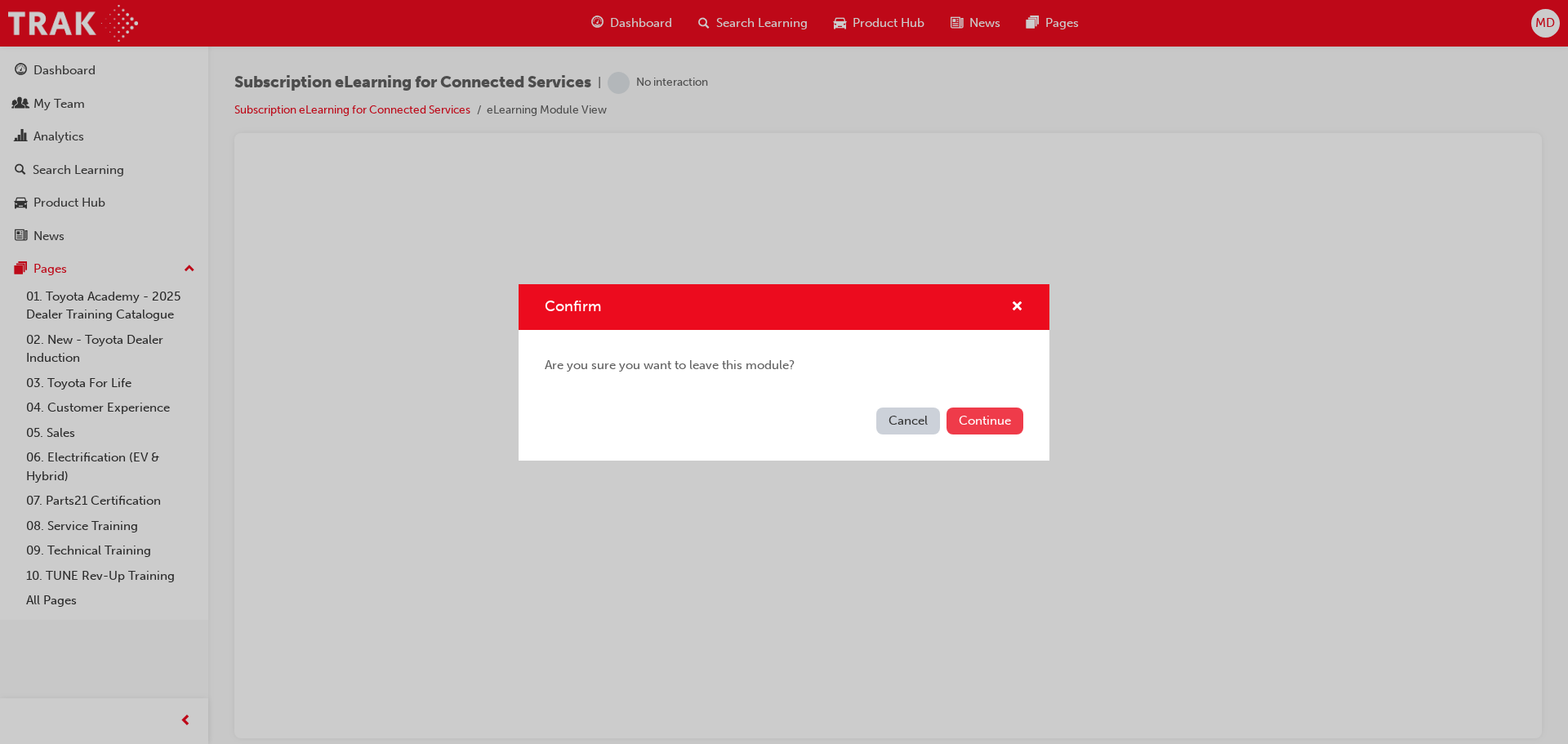
click at [986, 426] on button "Continue" at bounding box center [985, 421] width 77 height 27
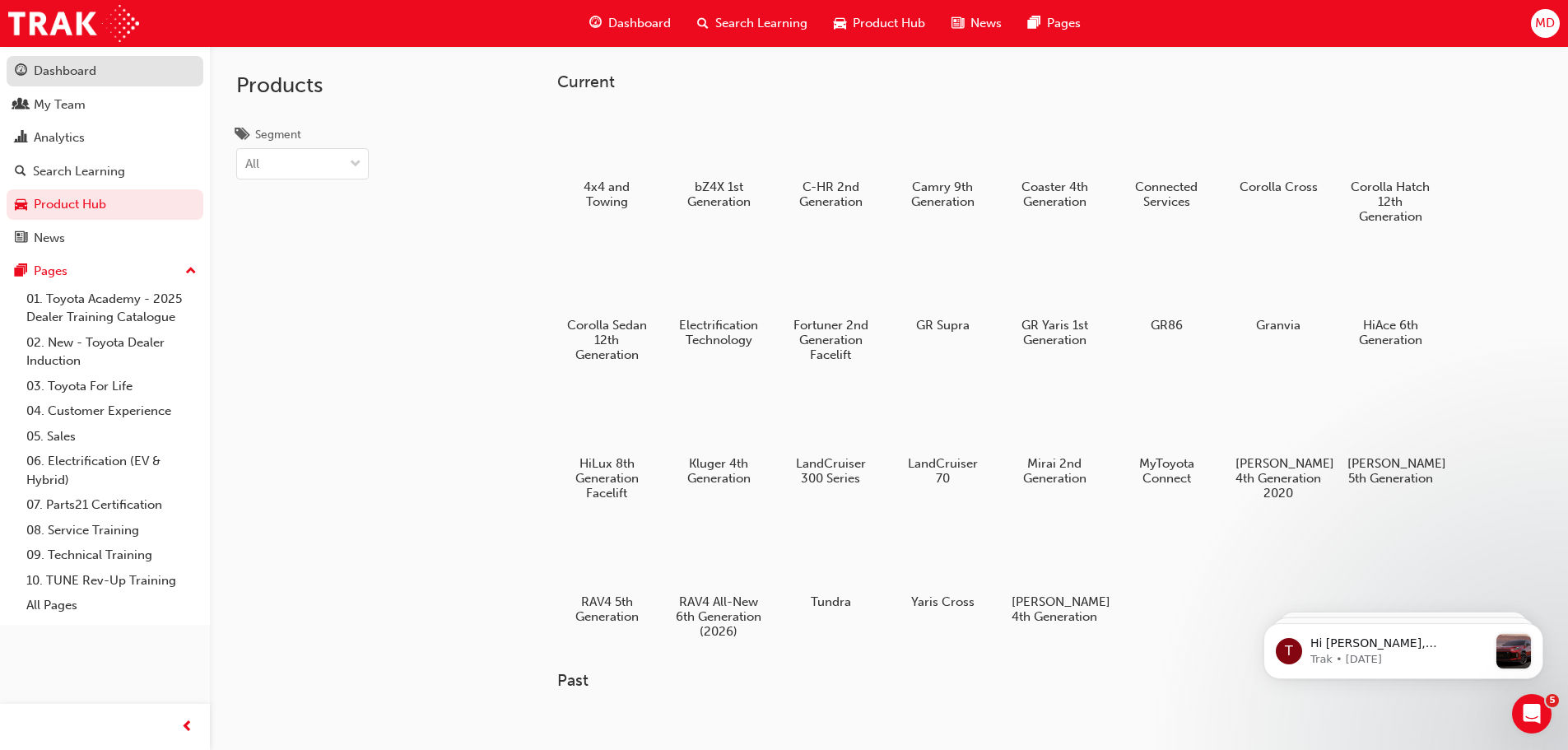
click at [61, 65] on div "Dashboard" at bounding box center [65, 70] width 62 height 19
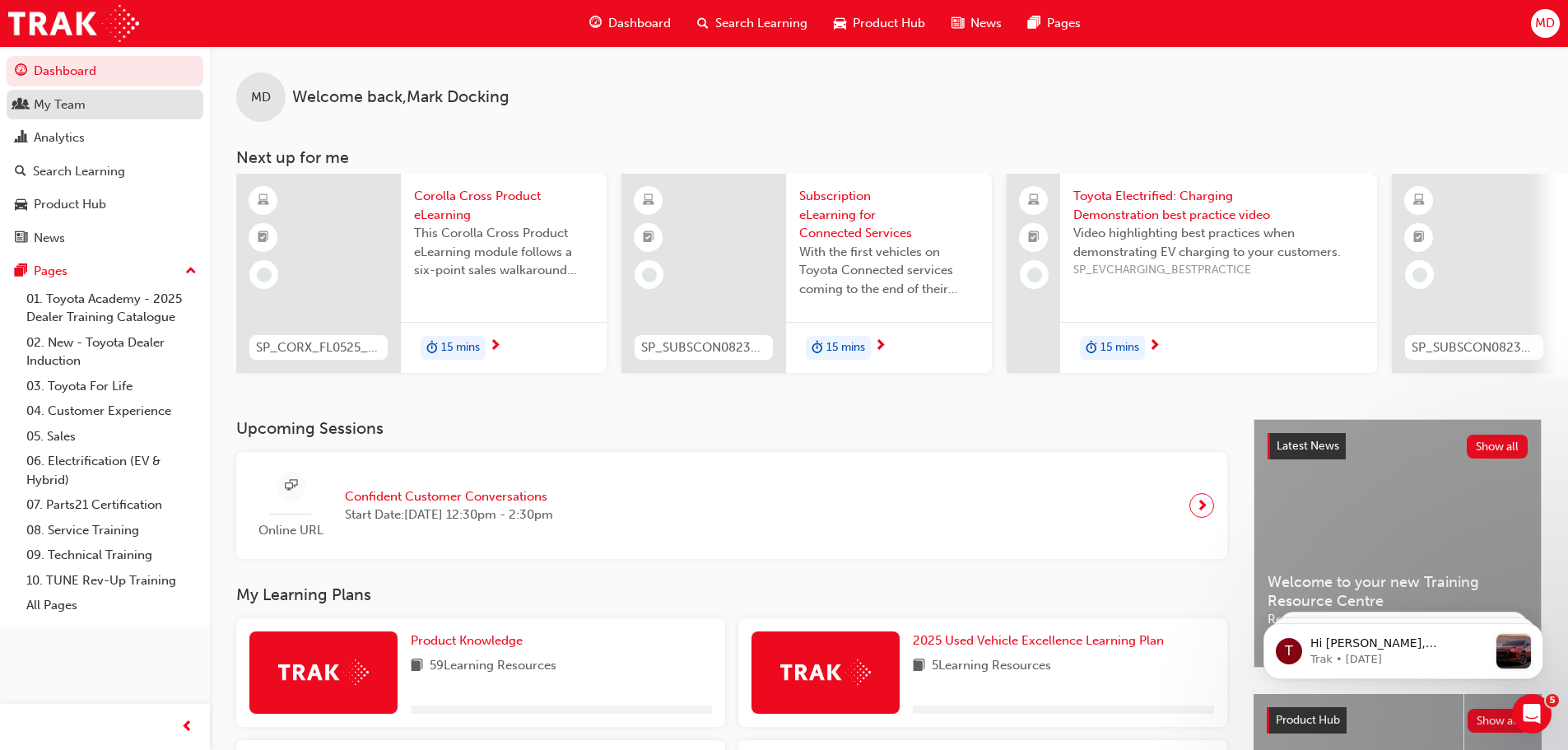
click at [69, 102] on div "My Team" at bounding box center [60, 104] width 52 height 19
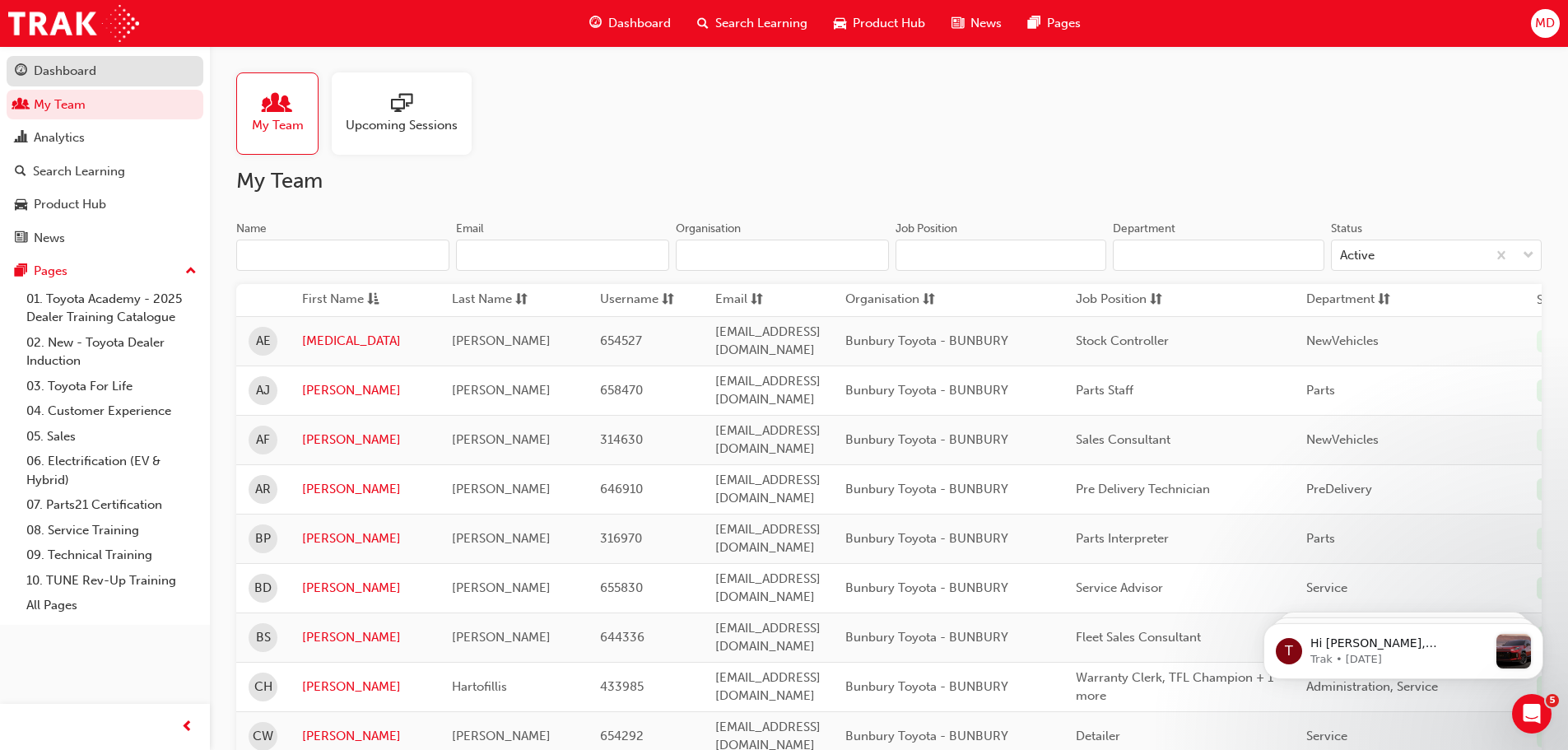
click at [71, 70] on div "Dashboard" at bounding box center [65, 70] width 62 height 19
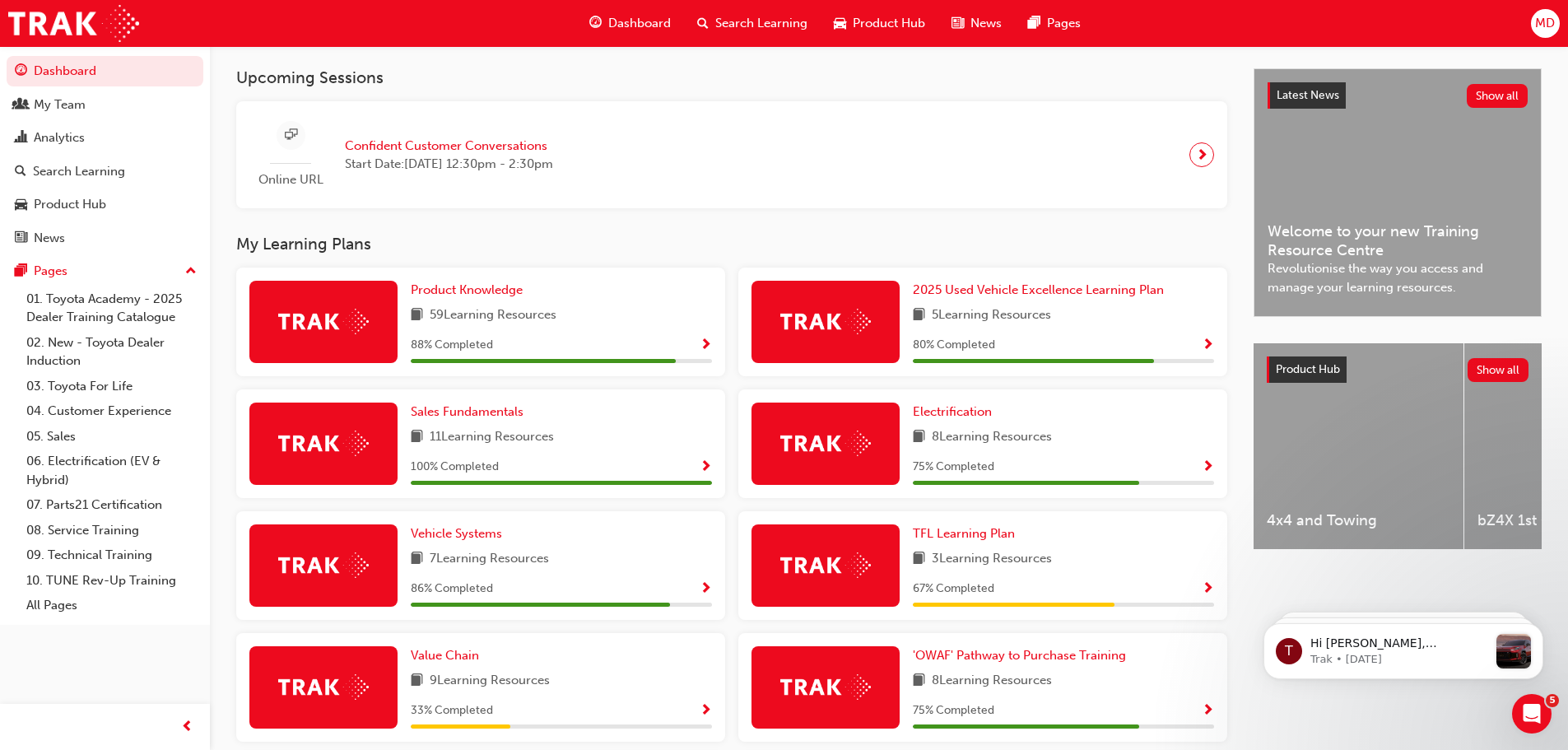
scroll to position [344, 0]
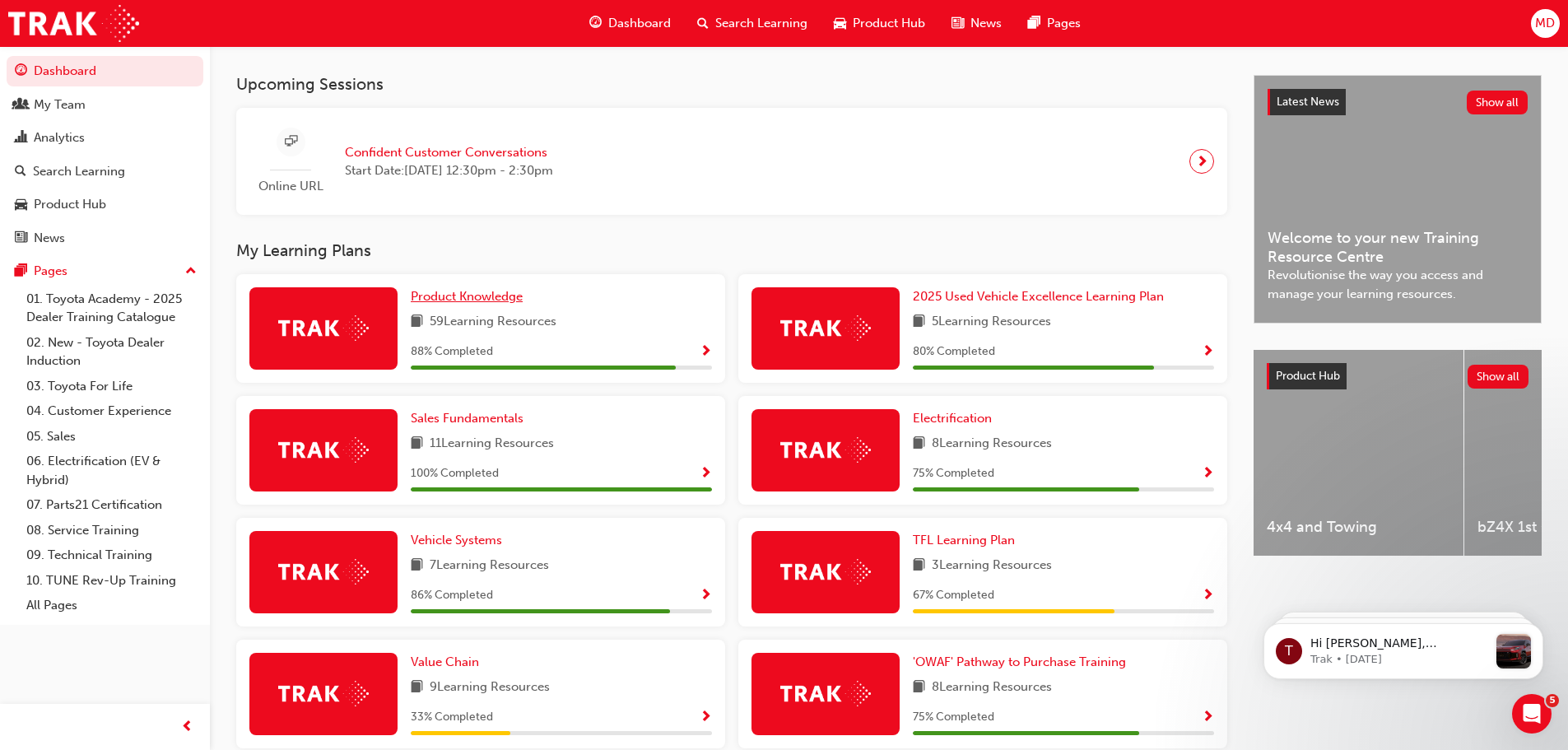
click at [464, 304] on span "Product Knowledge" at bounding box center [467, 296] width 112 height 15
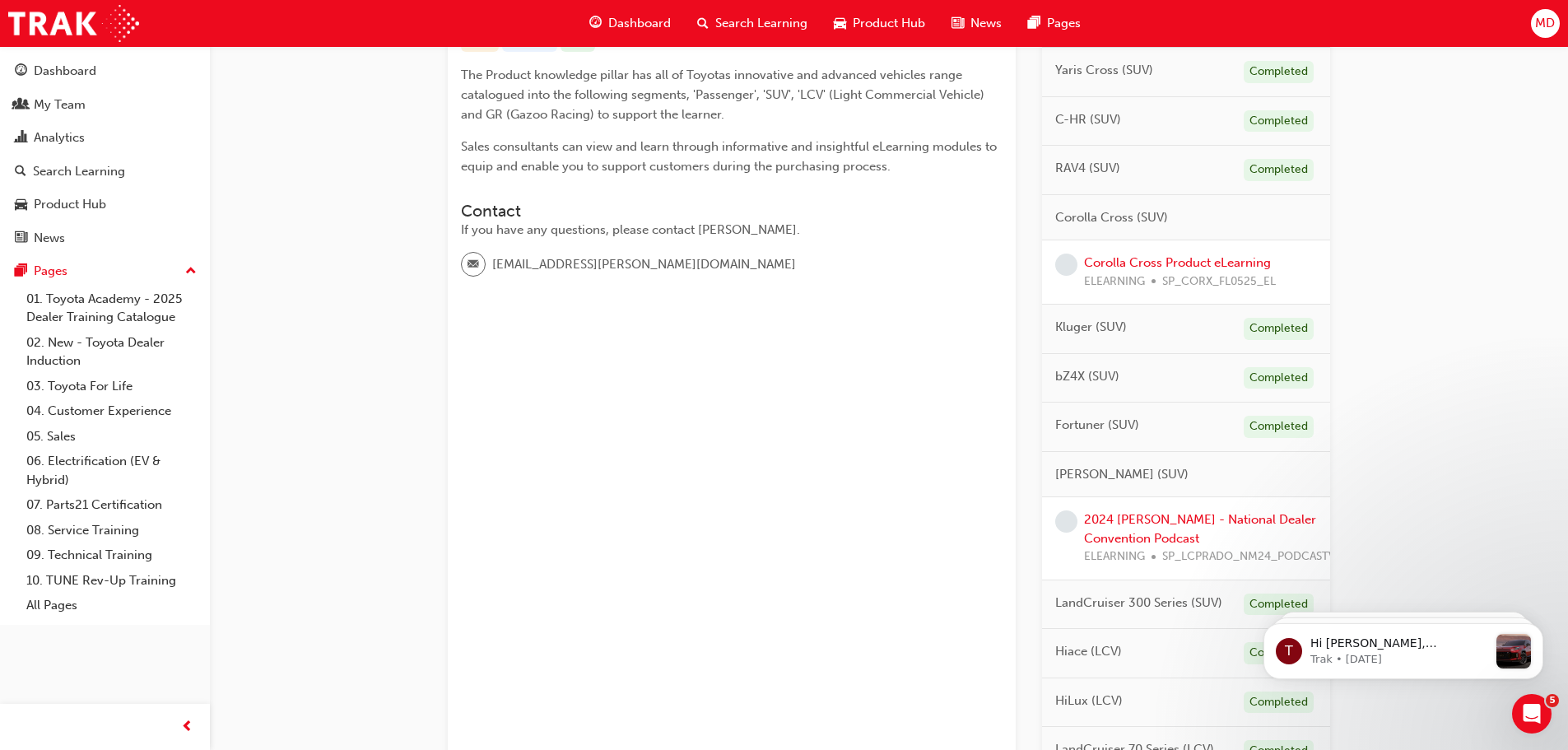
scroll to position [412, 0]
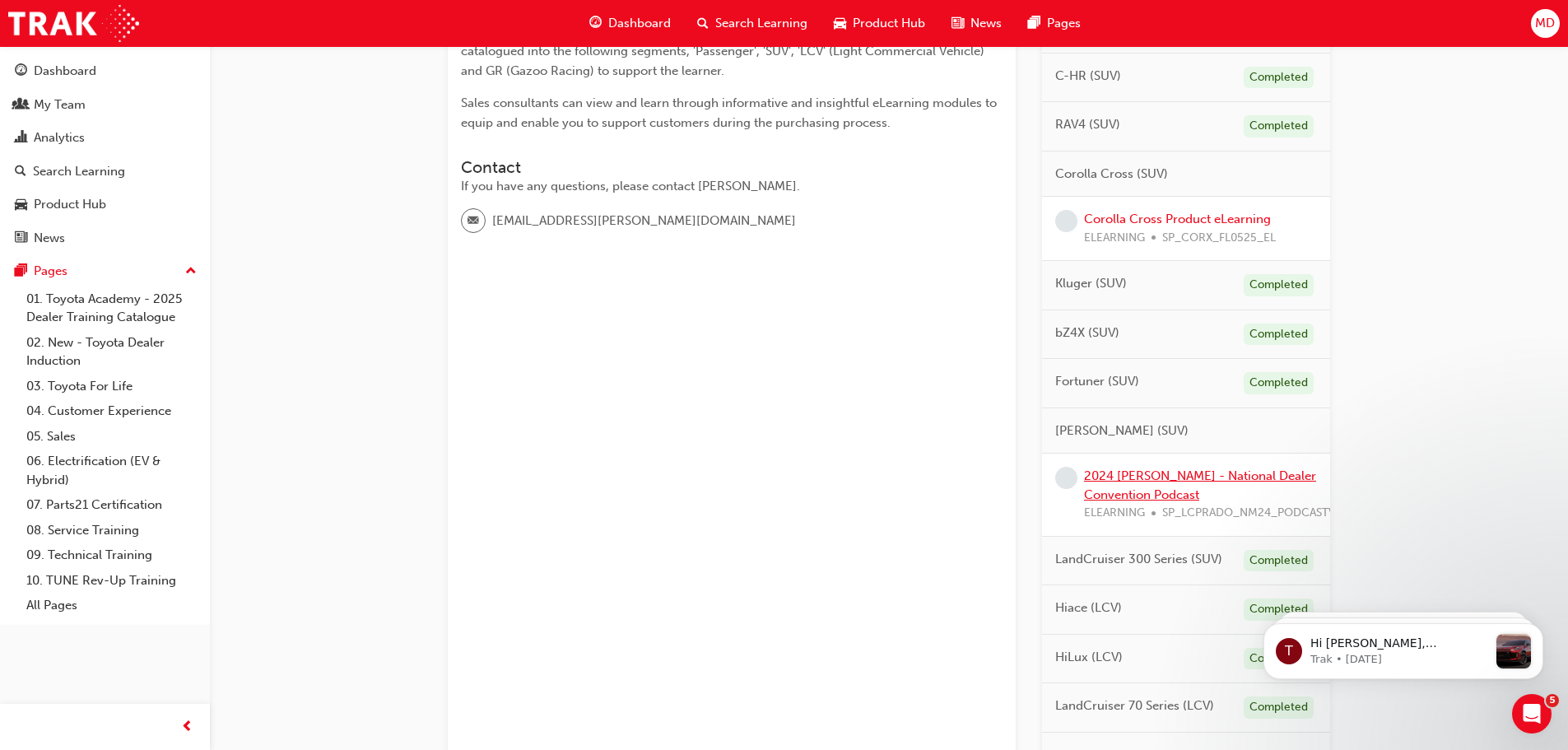
click at [1239, 480] on link "2024 [PERSON_NAME] - National Dealer Convention Podcast" at bounding box center [1199, 485] width 232 height 34
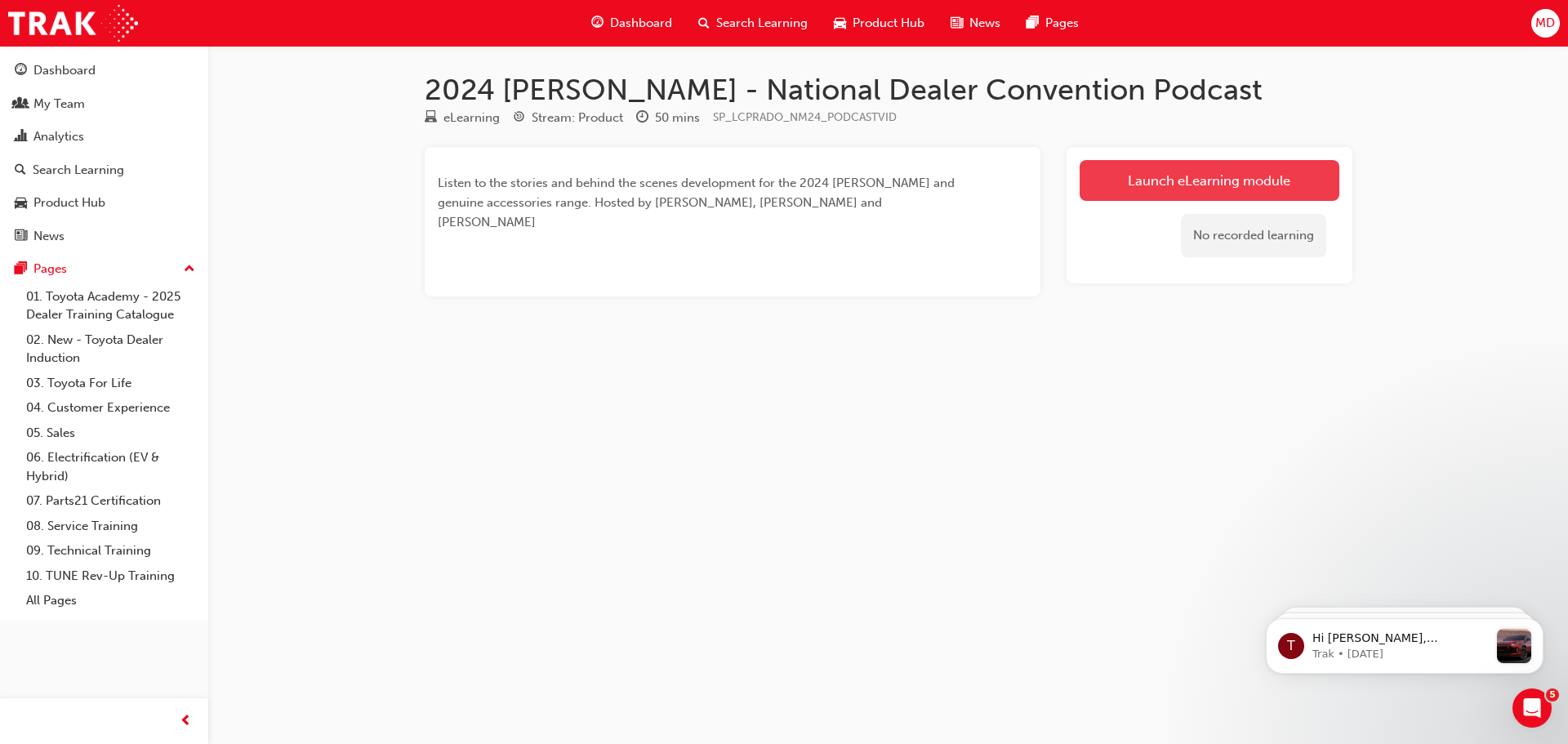
click at [1214, 182] on link "Launch eLearning module" at bounding box center [1210, 180] width 260 height 41
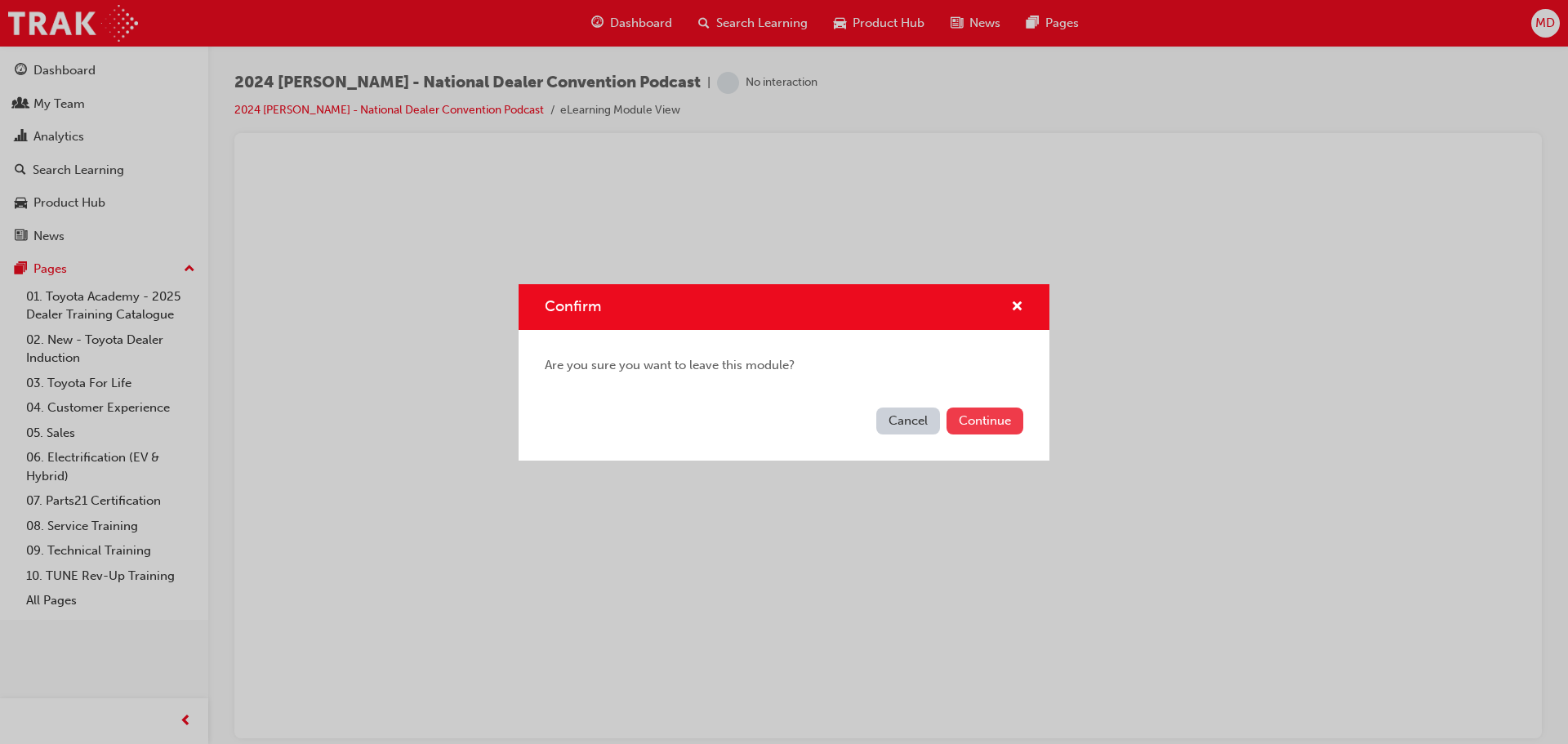
click at [990, 418] on button "Continue" at bounding box center [985, 421] width 77 height 27
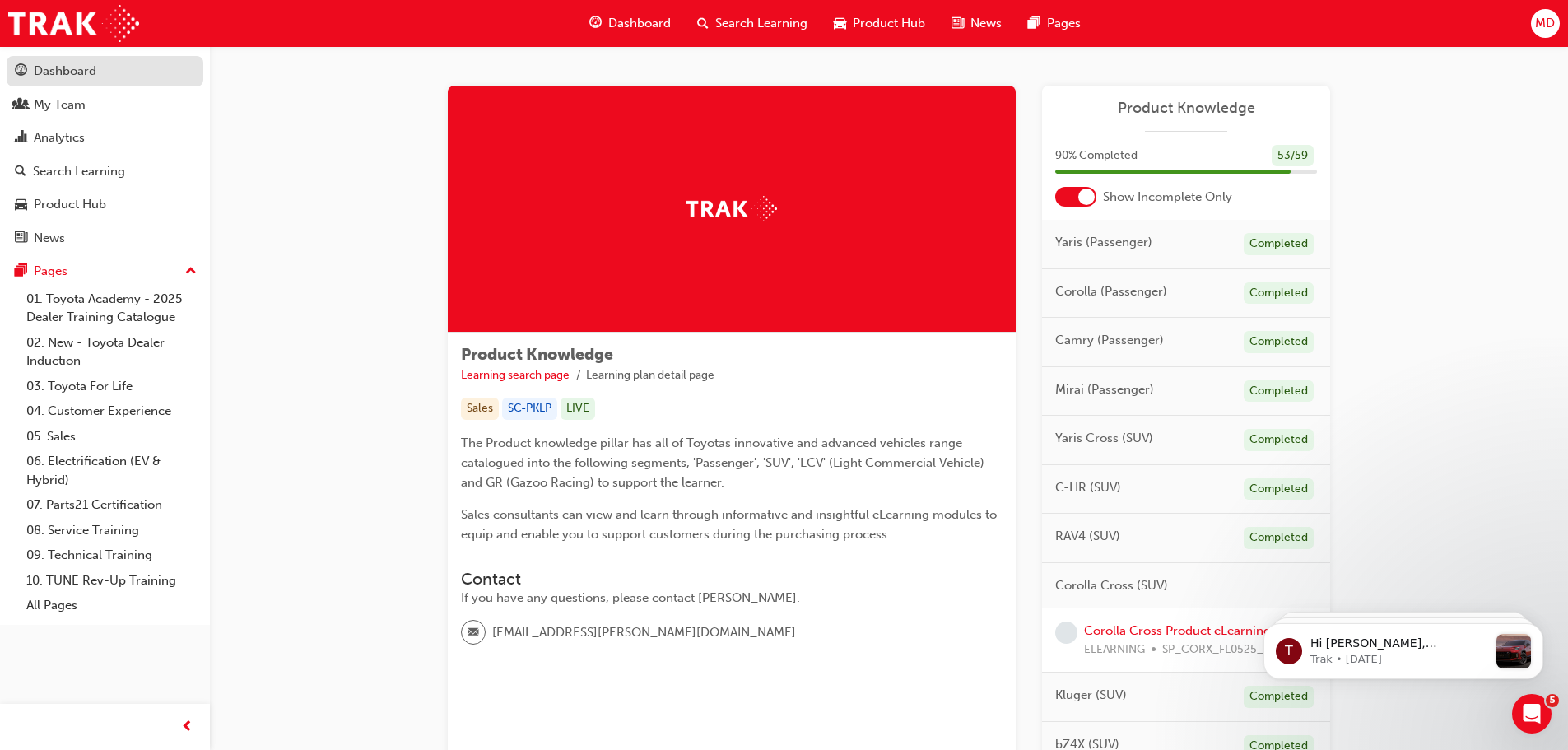
click at [73, 69] on div "Dashboard" at bounding box center [65, 70] width 62 height 19
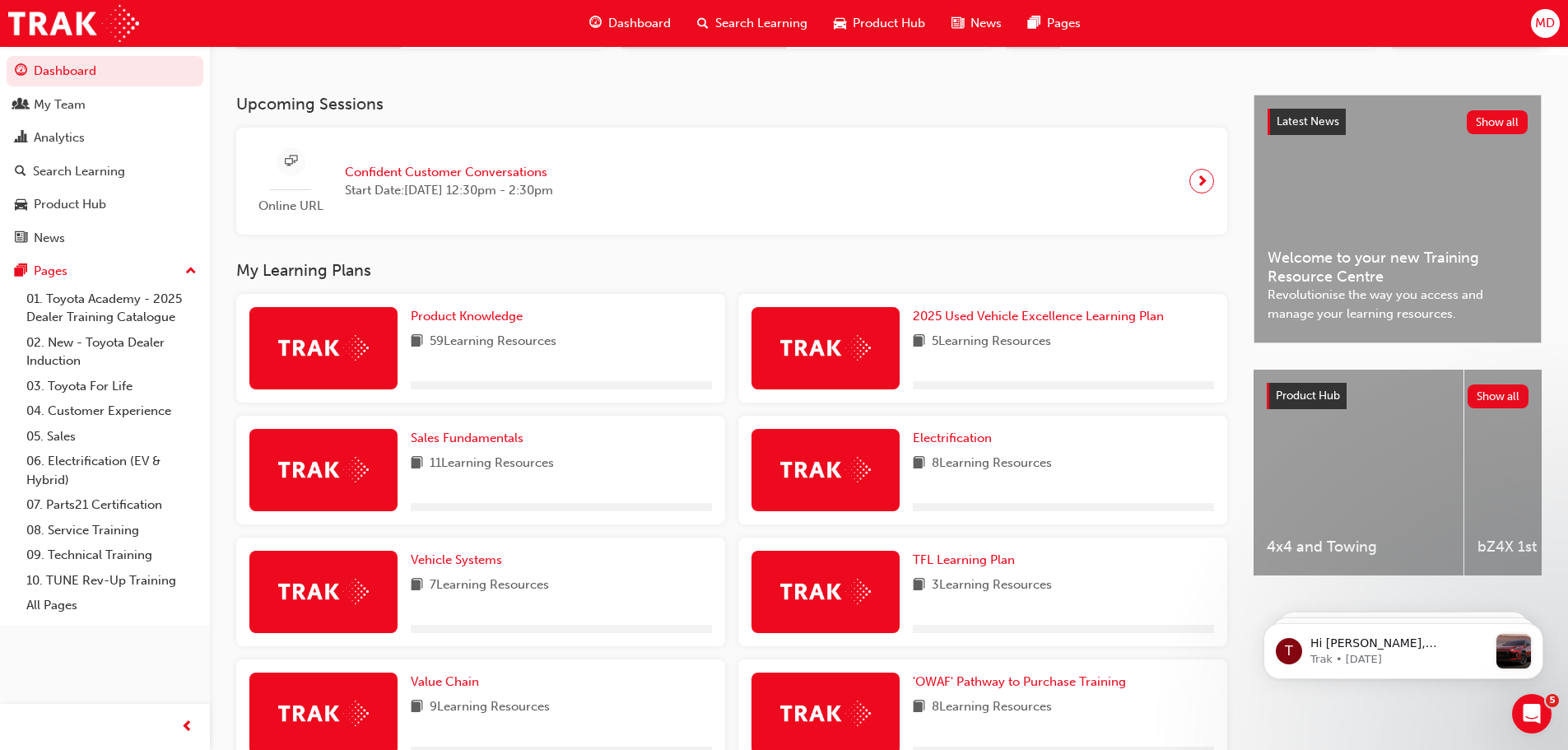
scroll to position [330, 0]
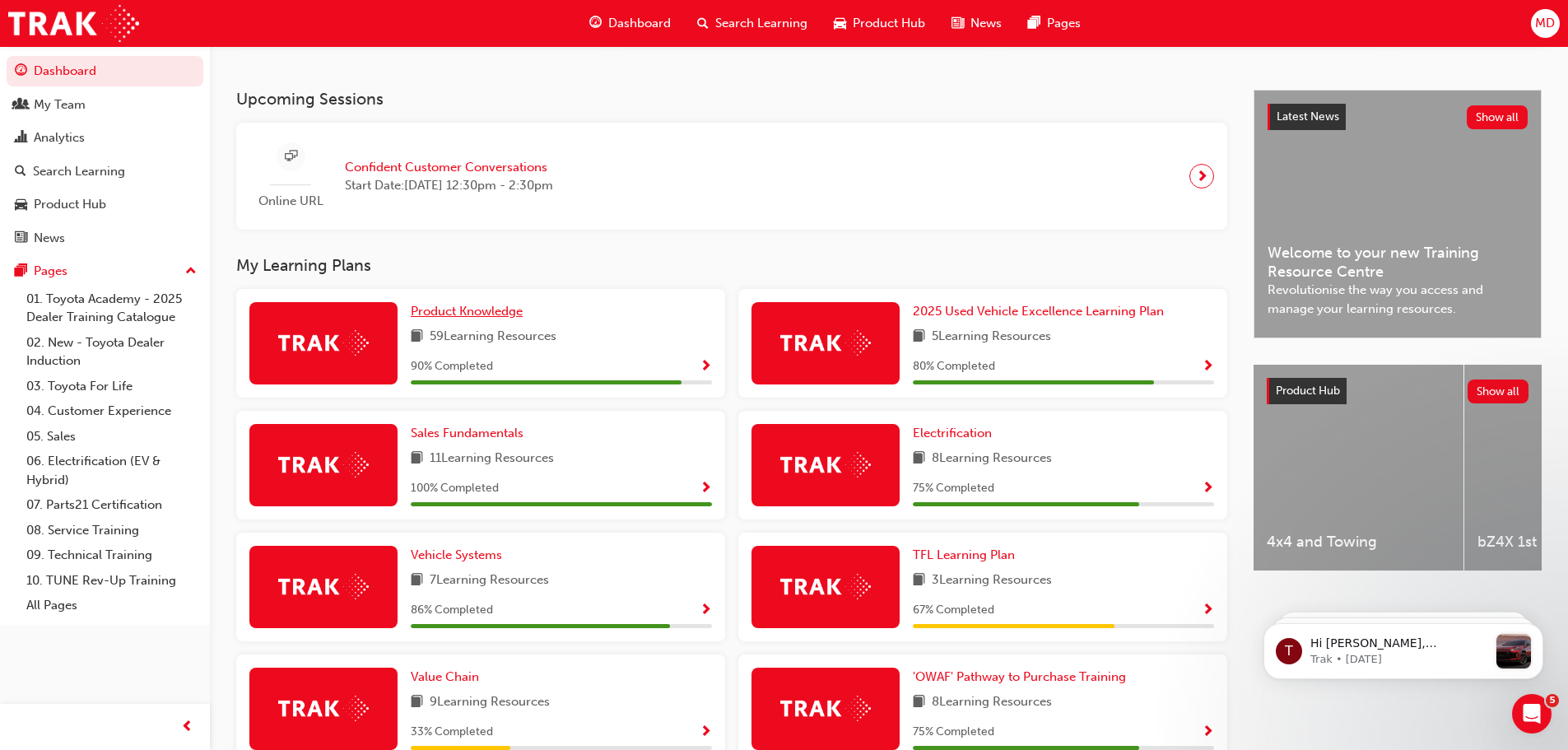
click at [470, 317] on span "Product Knowledge" at bounding box center [467, 311] width 112 height 15
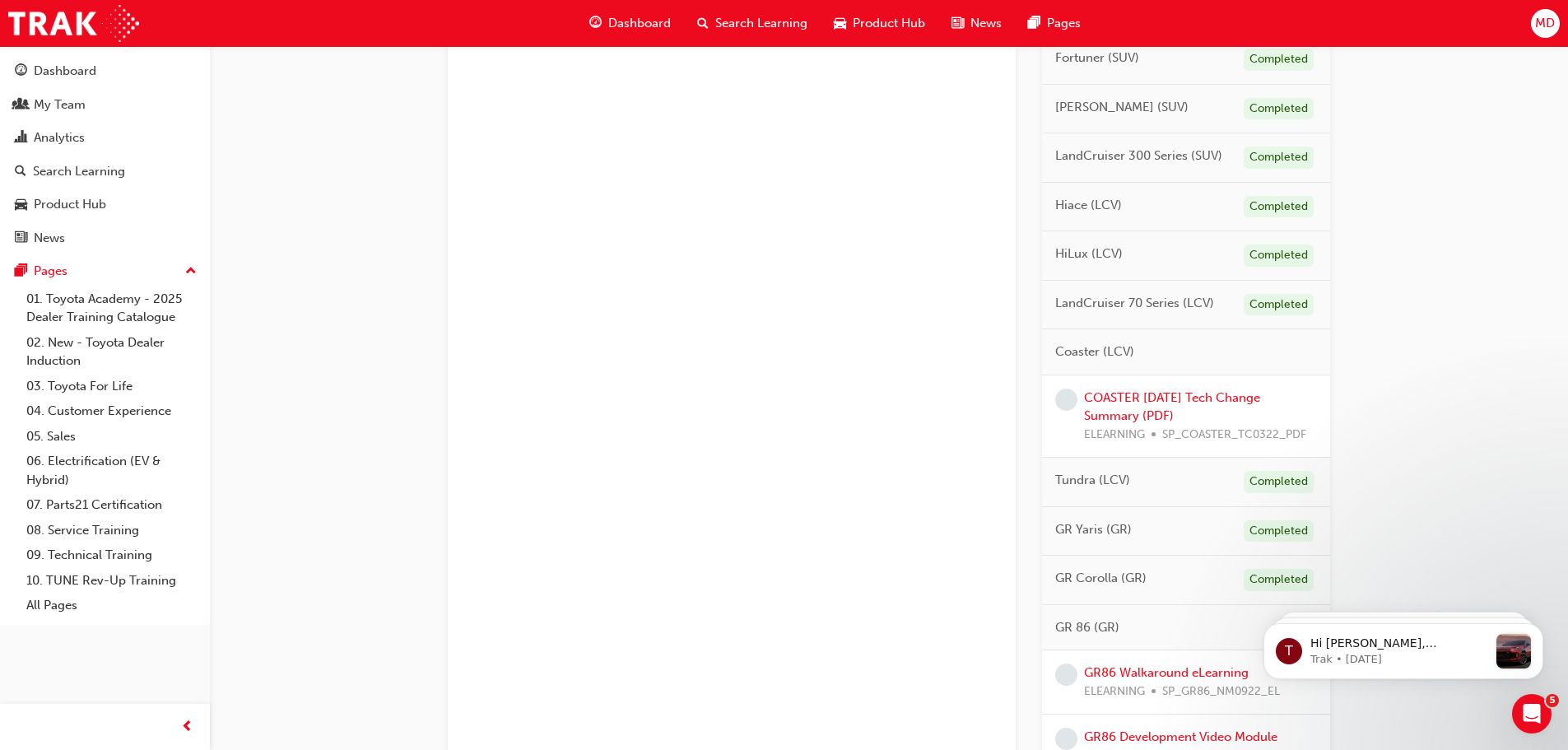
scroll to position [1107, 0]
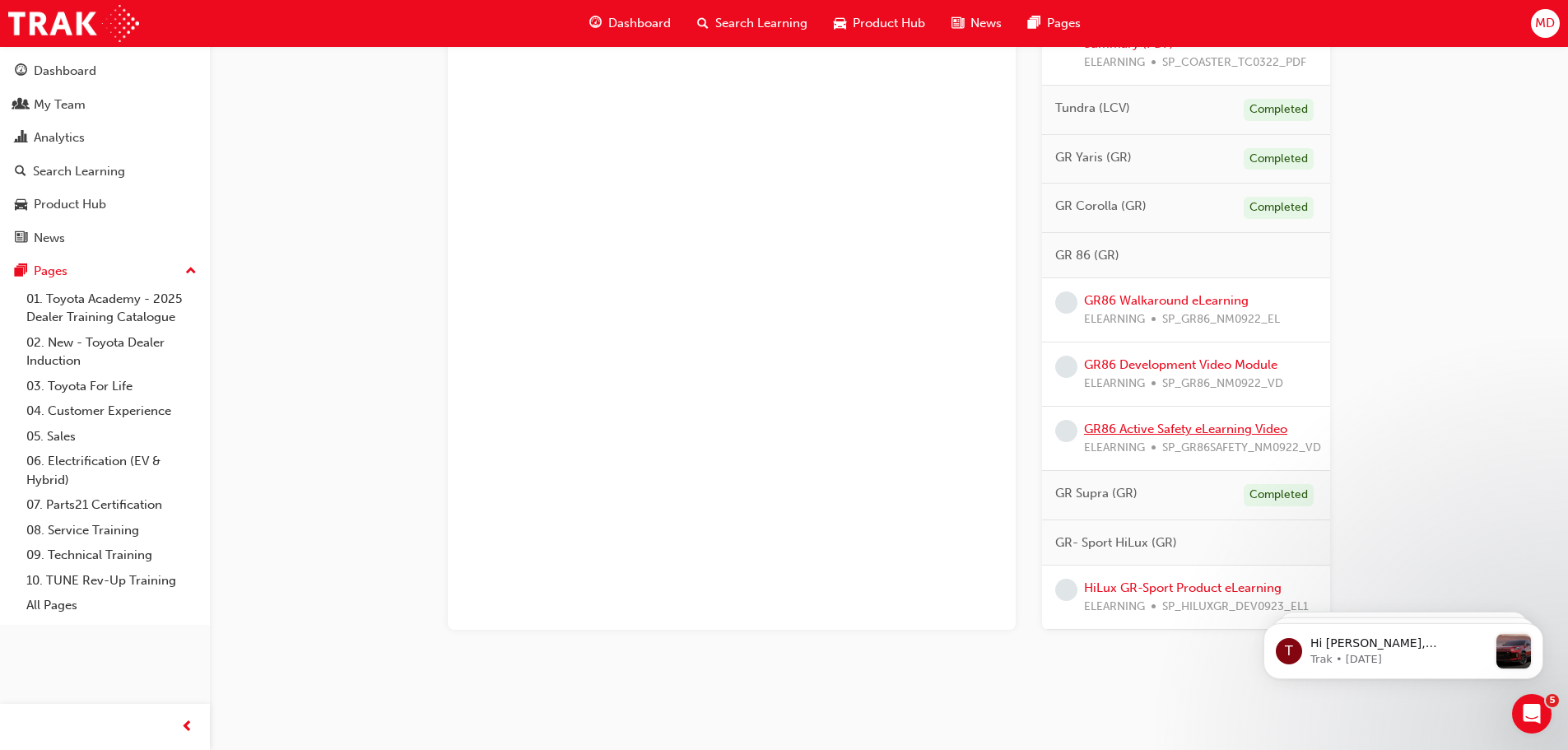
click at [1247, 427] on link "GR86 Active Safety eLearning Video" at bounding box center [1185, 428] width 203 height 15
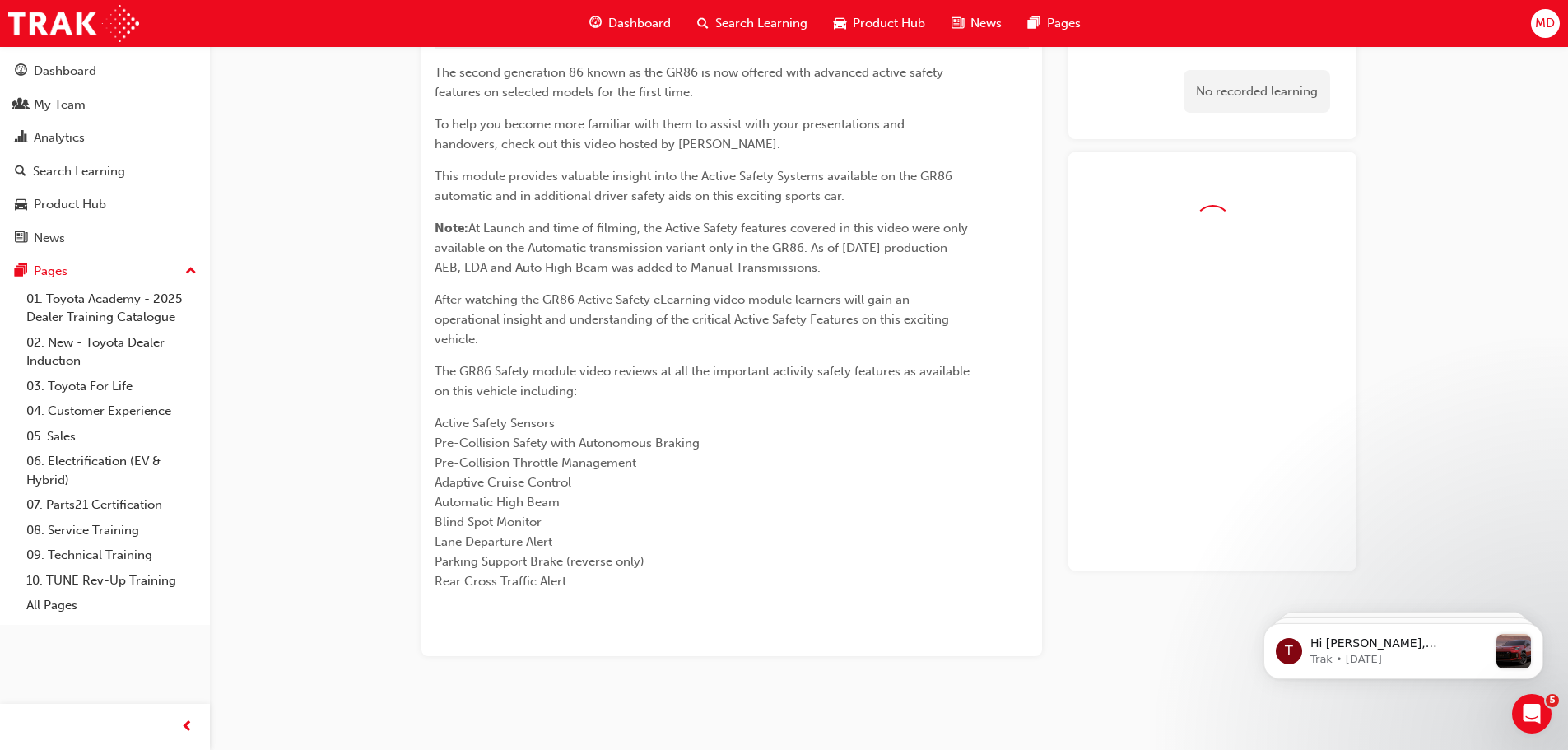
scroll to position [112, 0]
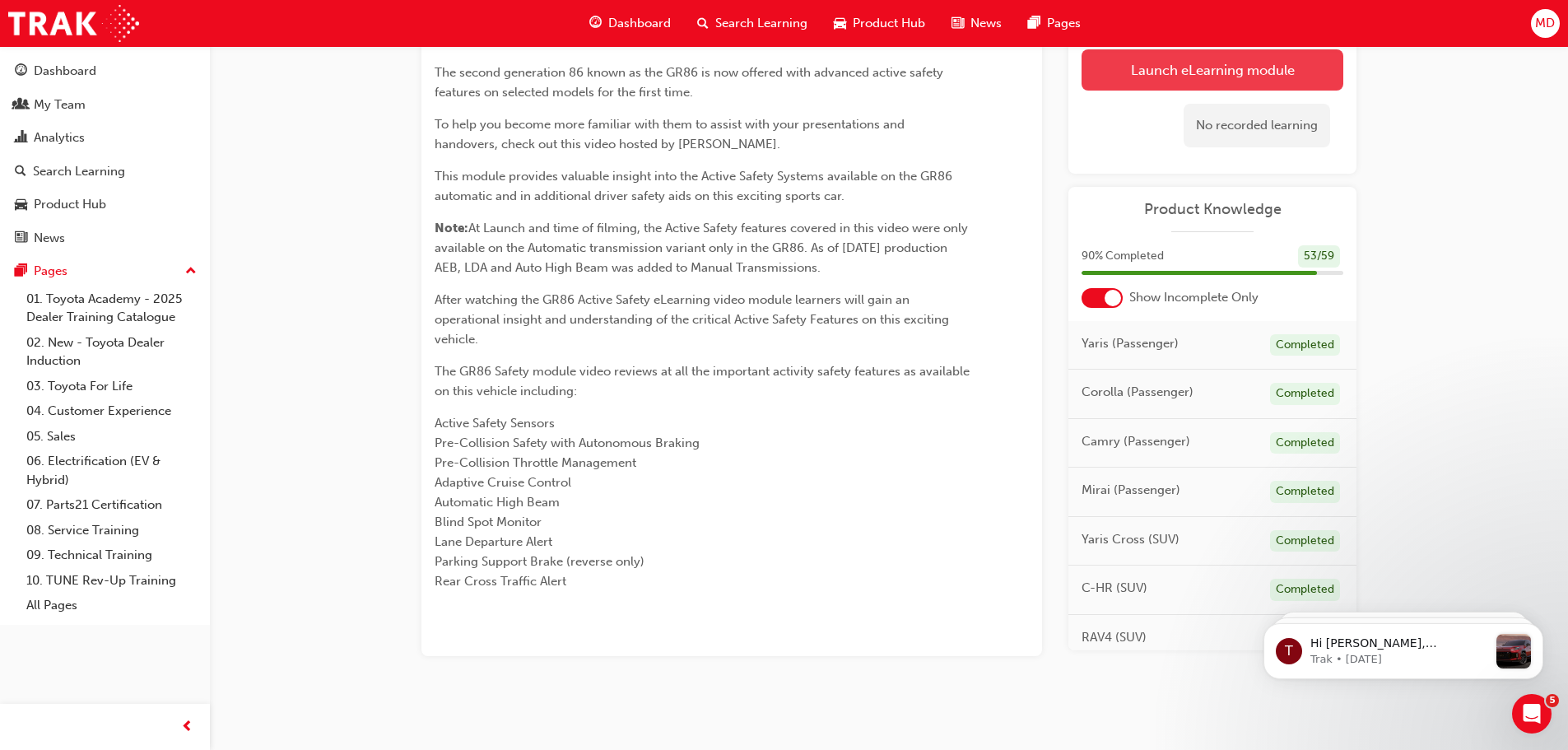
click at [1254, 62] on link "Launch eLearning module" at bounding box center [1212, 69] width 262 height 41
